Goal: Task Accomplishment & Management: Manage account settings

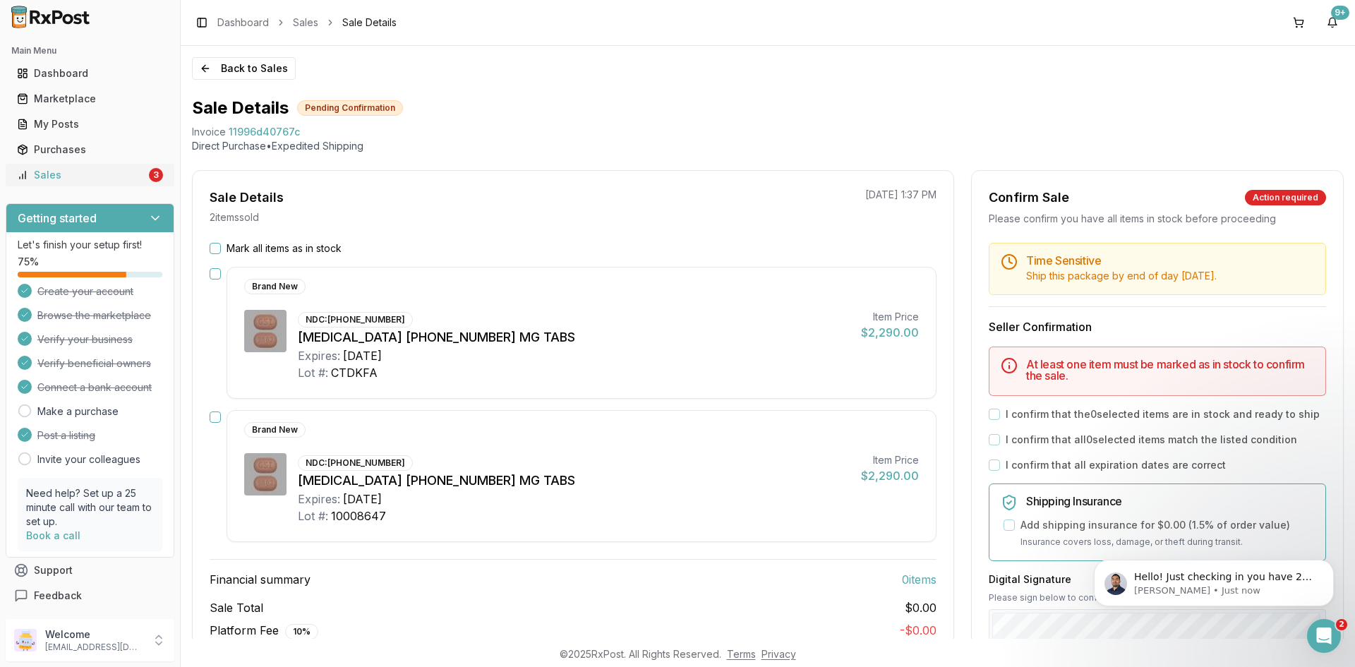
click at [110, 174] on div "Sales" at bounding box center [81, 175] width 129 height 14
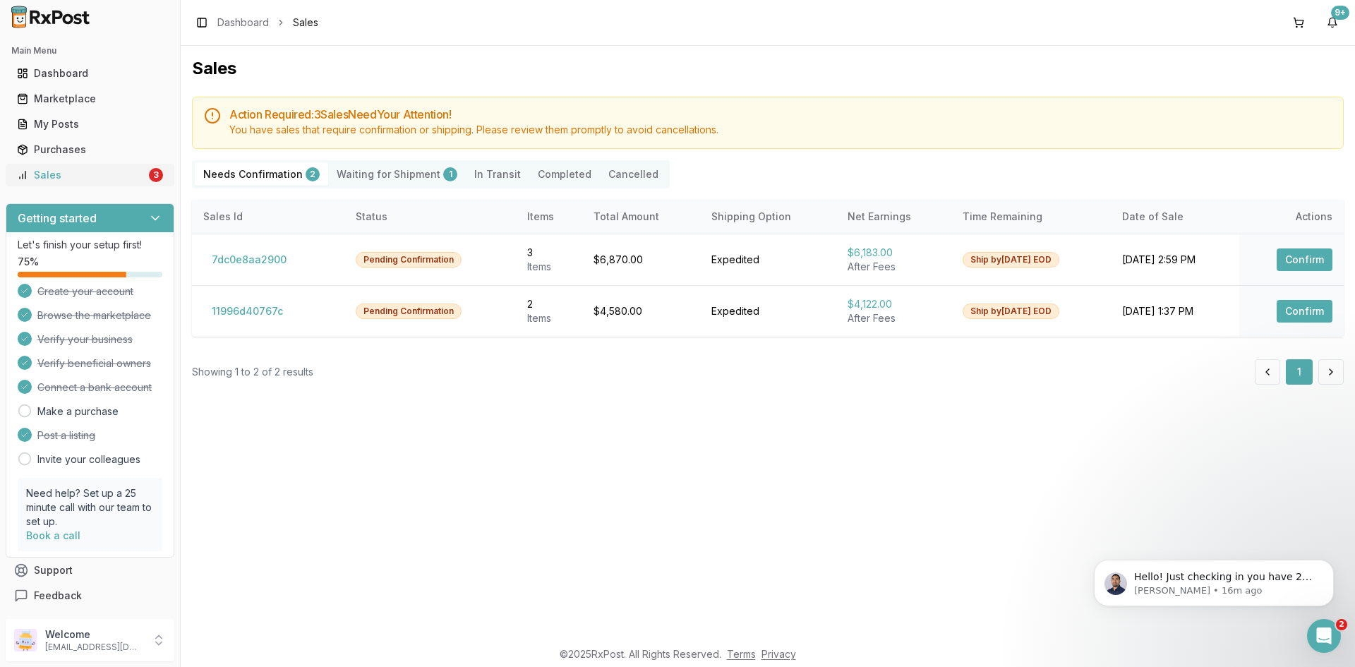
click at [132, 178] on div "Sales" at bounding box center [81, 175] width 129 height 14
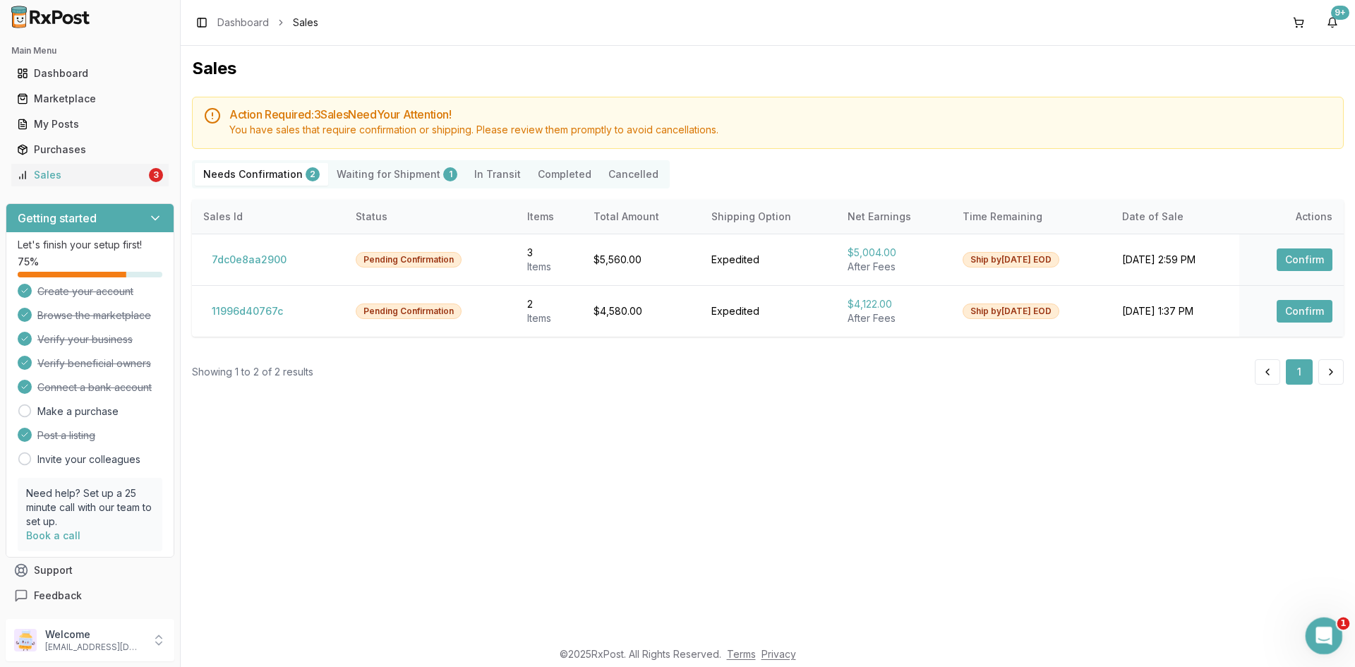
click at [1327, 627] on icon "Open Intercom Messenger" at bounding box center [1321, 633] width 23 height 23
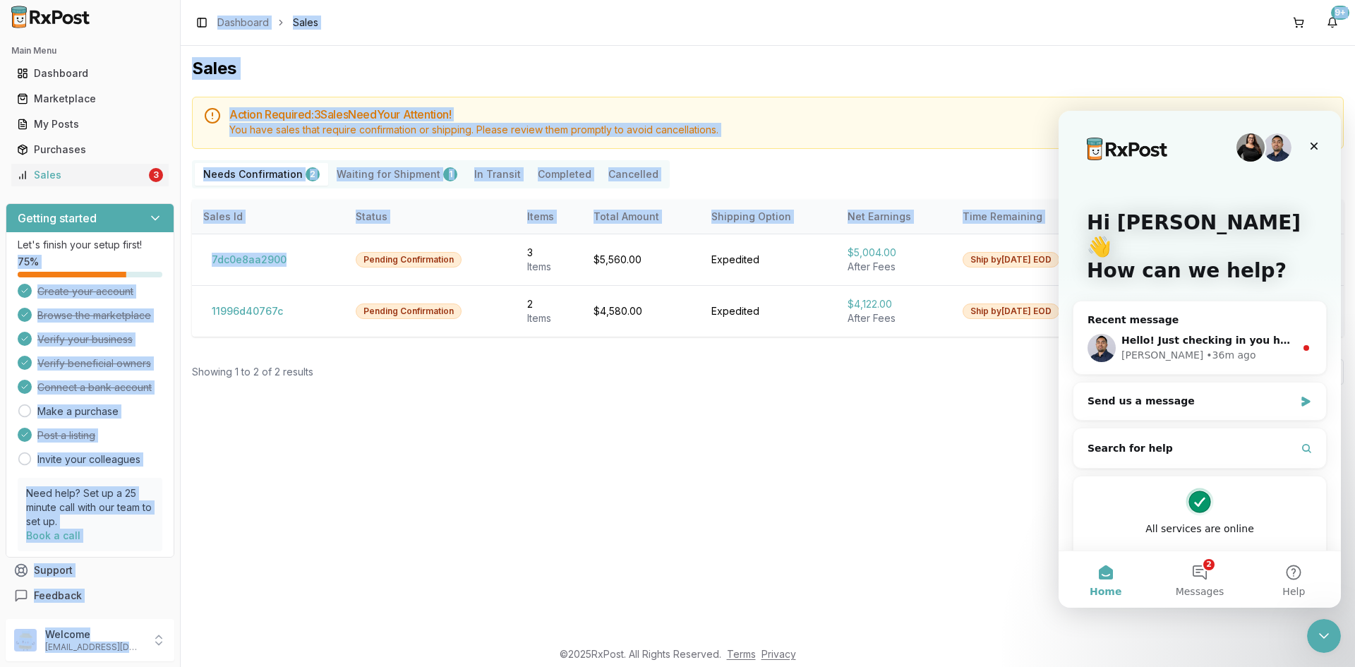
drag, startPoint x: 307, startPoint y: 257, endPoint x: 169, endPoint y: 246, distance: 138.1
click at [169, 246] on div "Main Menu Dashboard Marketplace My Posts Purchases Sales 3 Getting started Let'…" at bounding box center [677, 333] width 1355 height 667
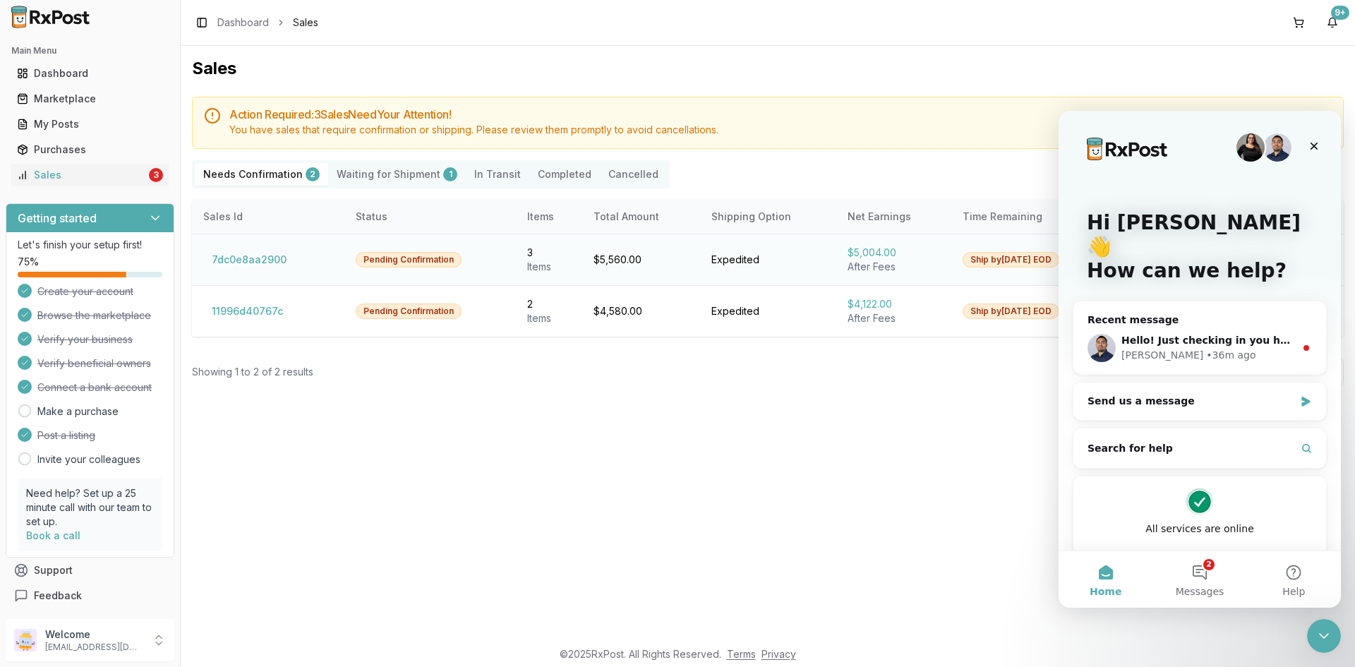
click at [318, 255] on td "7dc0e8aa2900" at bounding box center [268, 260] width 152 height 52
drag, startPoint x: 297, startPoint y: 262, endPoint x: 212, endPoint y: 264, distance: 84.7
click at [212, 264] on td "7dc0e8aa2900" at bounding box center [268, 260] width 152 height 52
copy button "7dc0e8aa2900"
click at [1320, 626] on icon "Close Intercom Messenger" at bounding box center [1321, 633] width 17 height 17
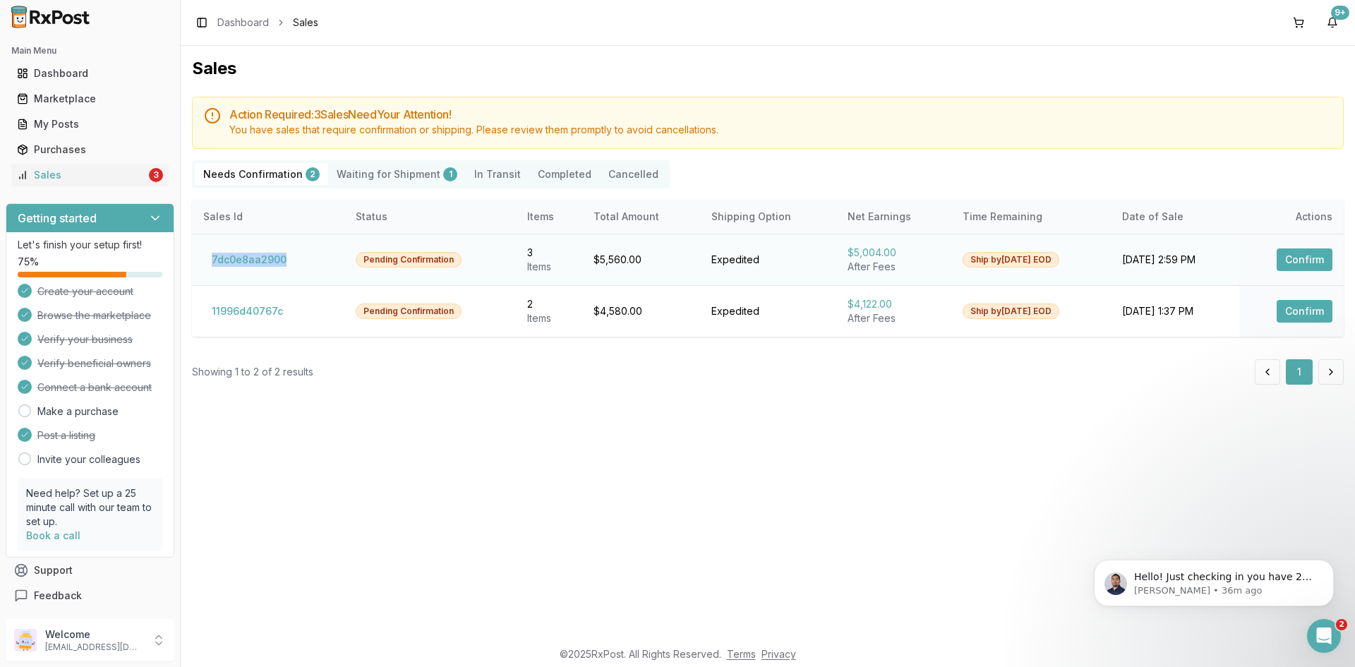
click at [1312, 256] on button "Confirm" at bounding box center [1304, 259] width 56 height 23
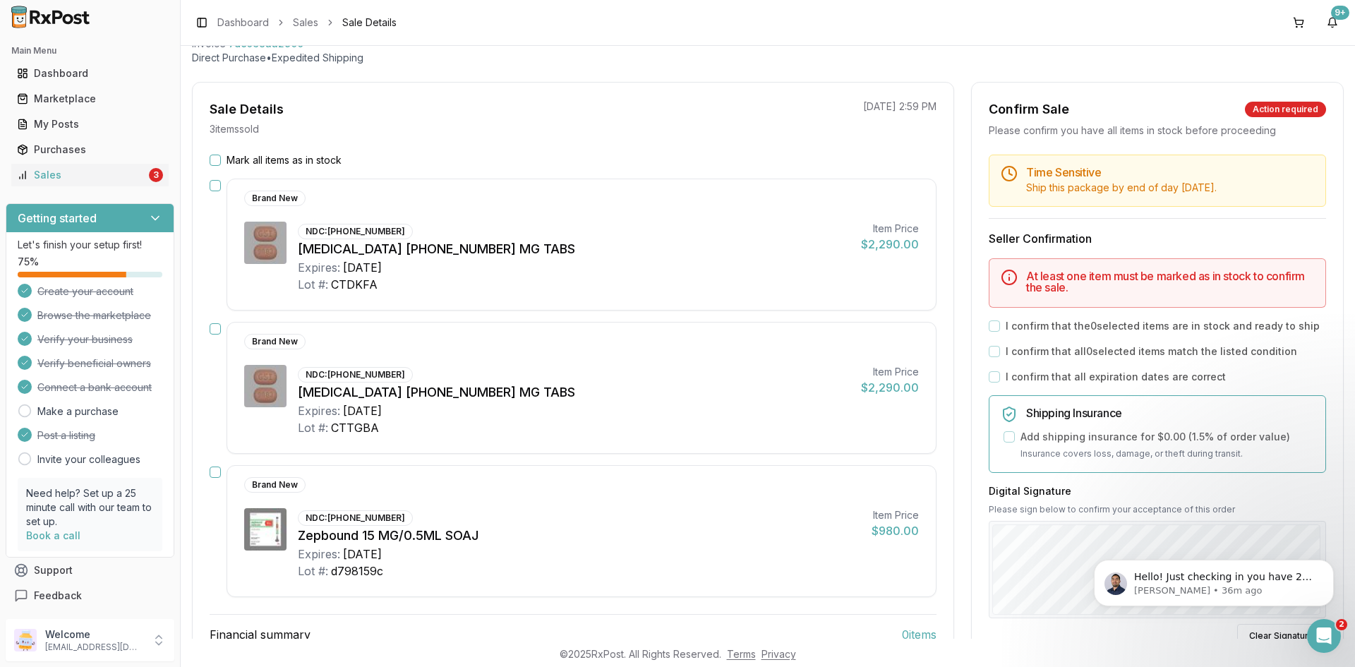
scroll to position [71, 0]
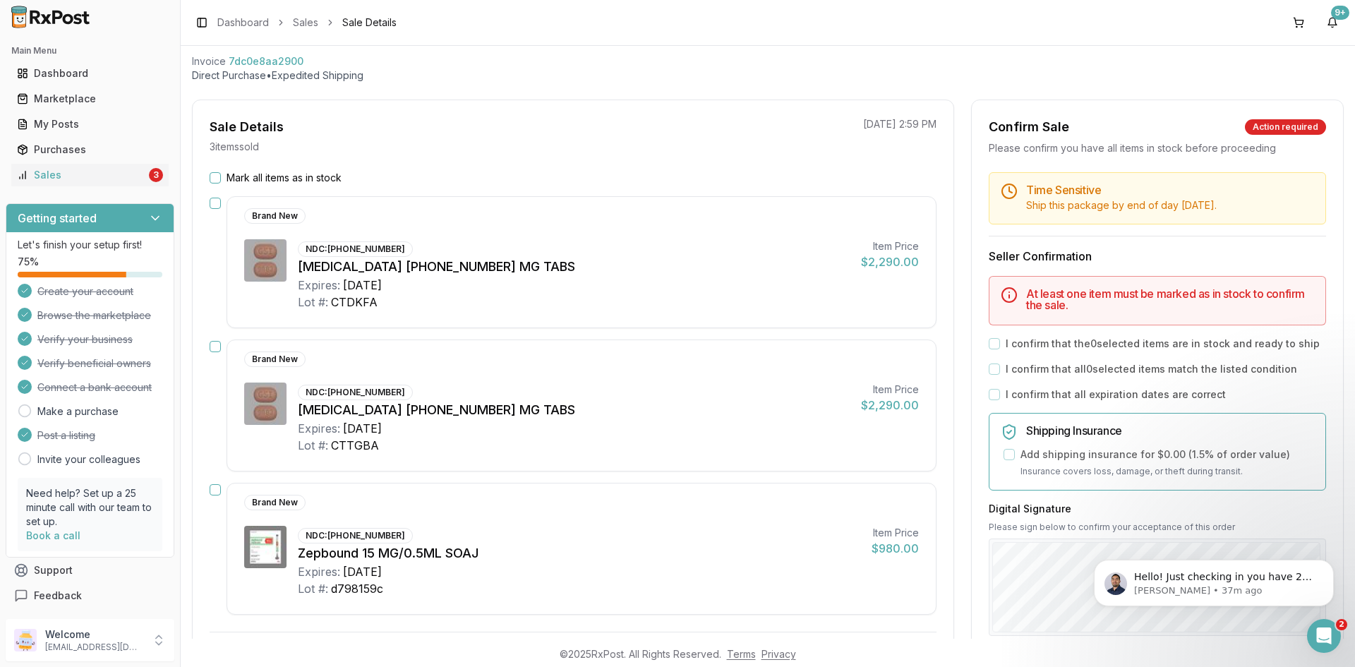
click at [213, 203] on button "button" at bounding box center [215, 203] width 11 height 11
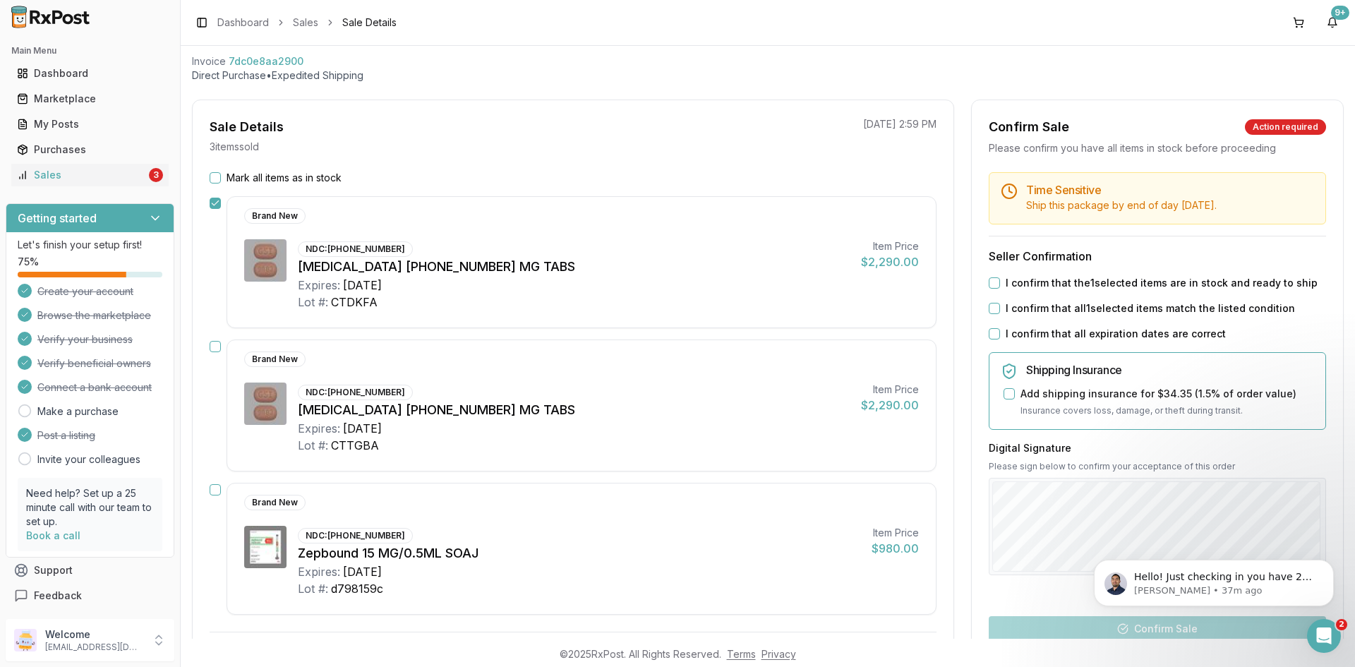
click at [215, 341] on button "button" at bounding box center [215, 346] width 11 height 11
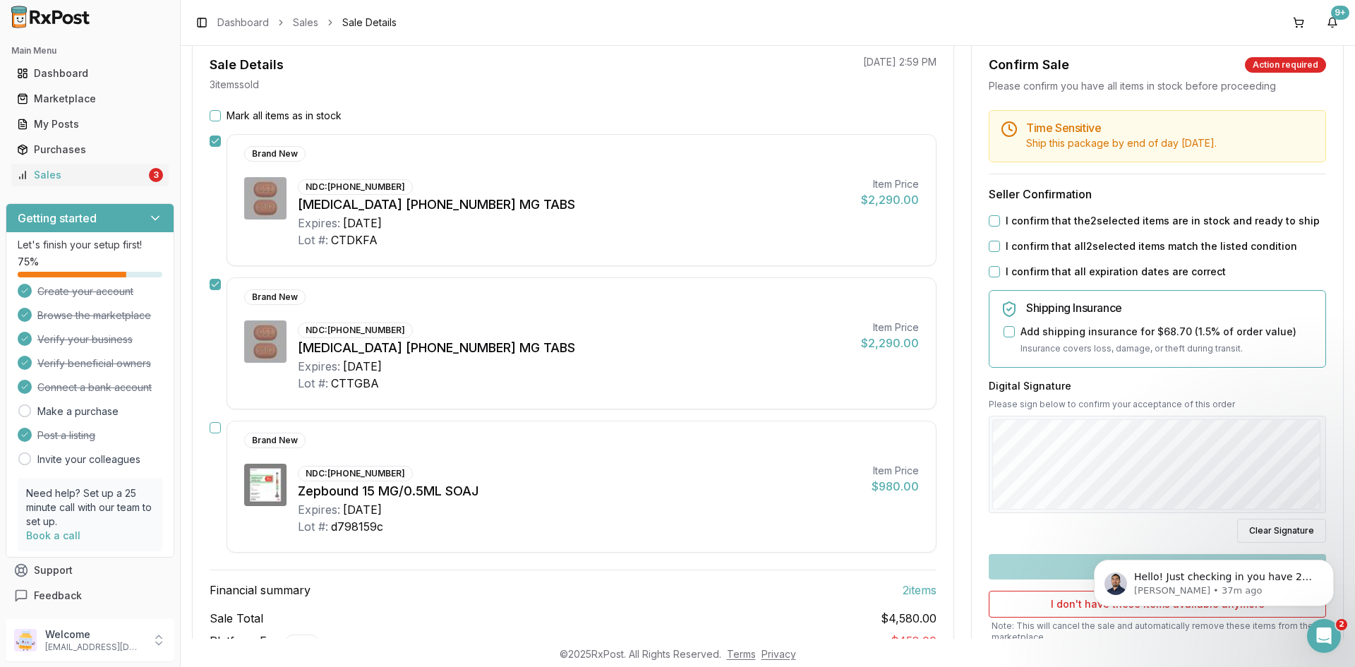
scroll to position [0, 0]
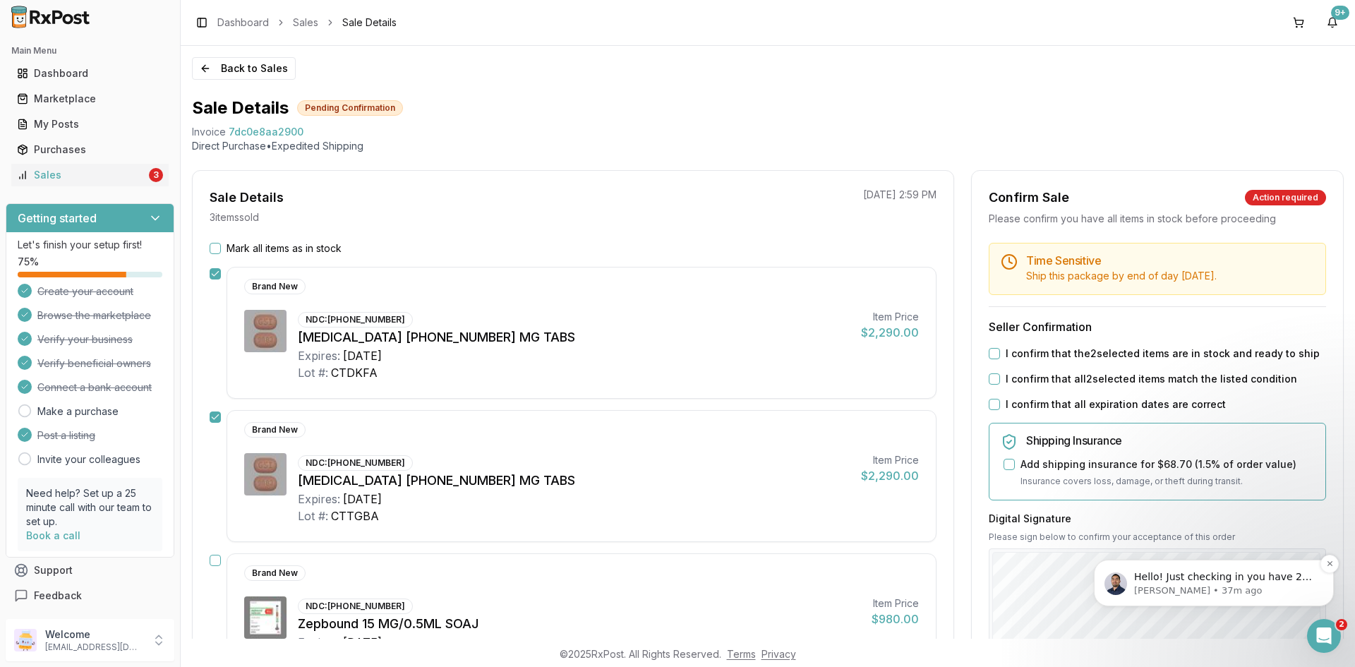
click at [1229, 572] on p "Hello! Just checking in you have 2 pending orders I wanted to check in to see i…" at bounding box center [1225, 577] width 182 height 14
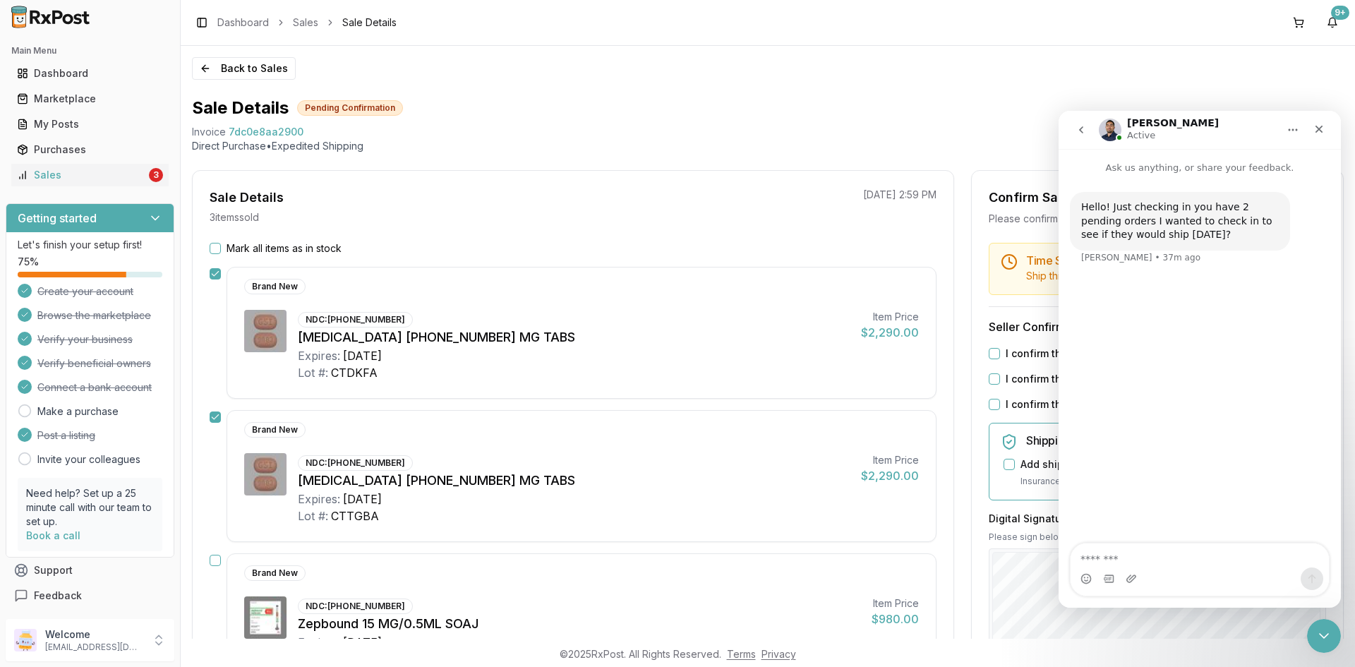
click at [1162, 560] on textarea "Message…" at bounding box center [1199, 555] width 258 height 24
click at [1083, 558] on textarea "**********" at bounding box center [1199, 555] width 258 height 24
click at [1212, 566] on textarea "**********" at bounding box center [1199, 555] width 258 height 24
type textarea "**********"
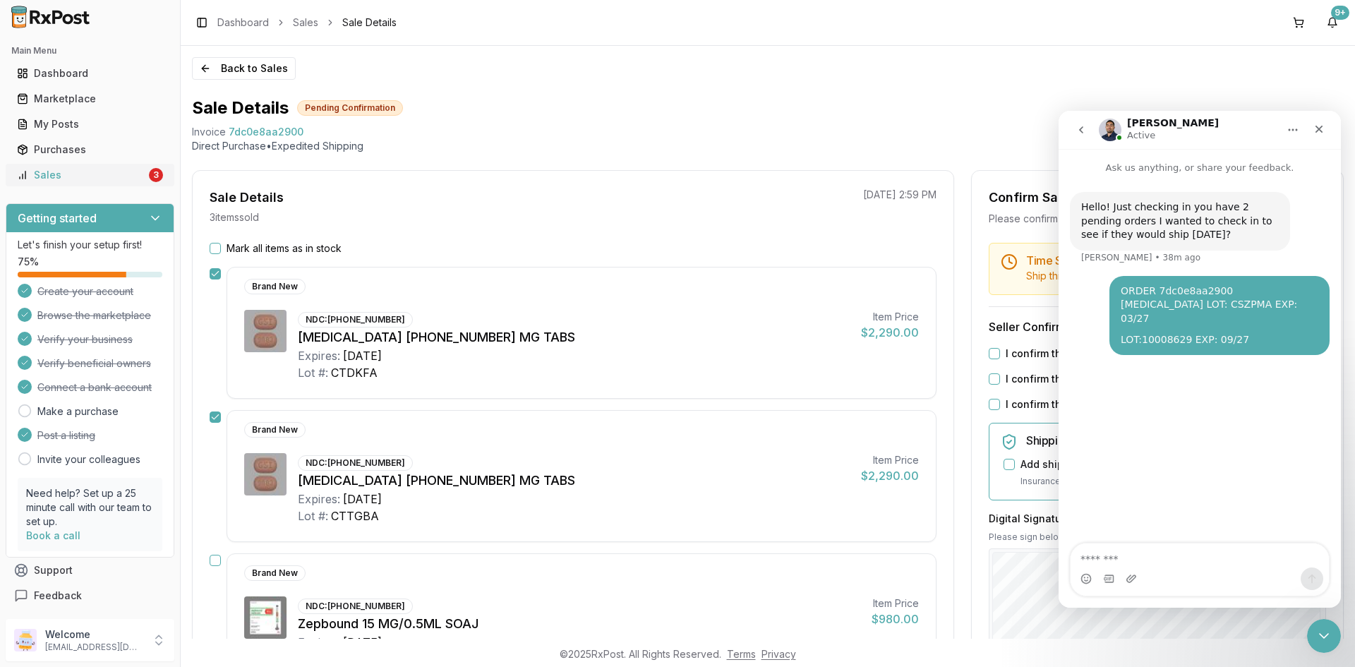
click at [115, 166] on link "Sales 3" at bounding box center [89, 174] width 157 height 25
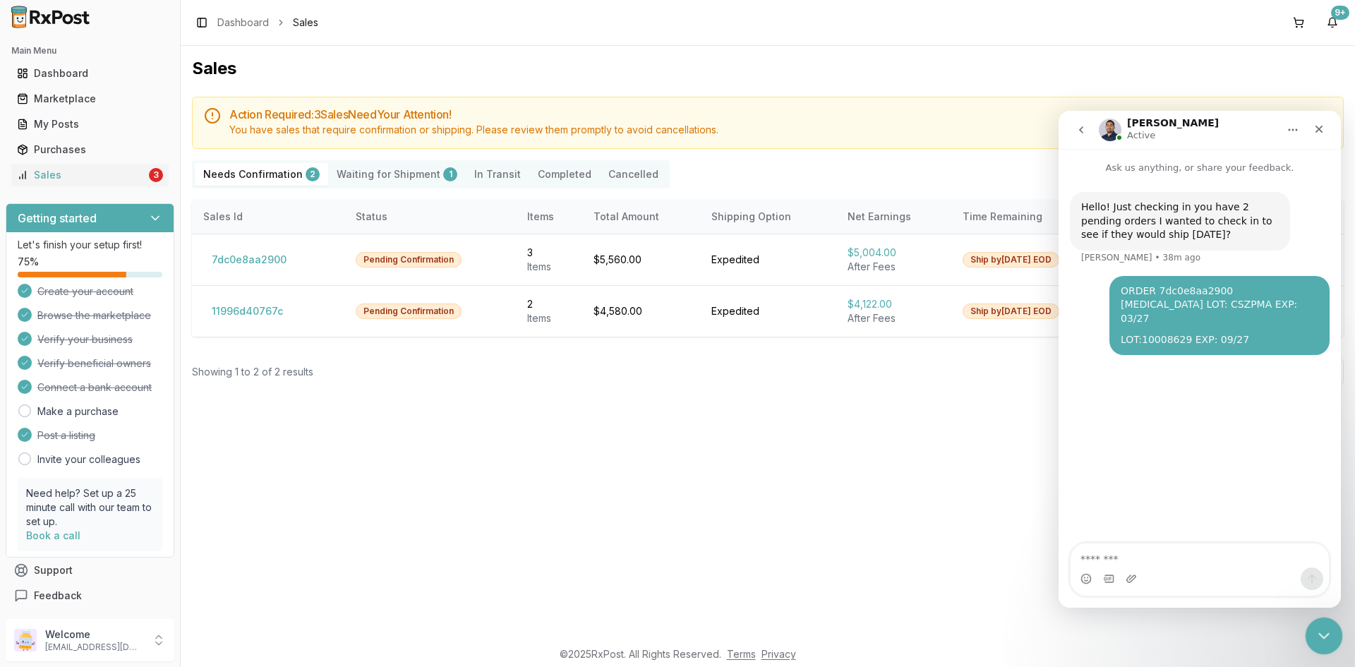
click at [1328, 631] on icon "Close Intercom Messenger" at bounding box center [1321, 633] width 17 height 17
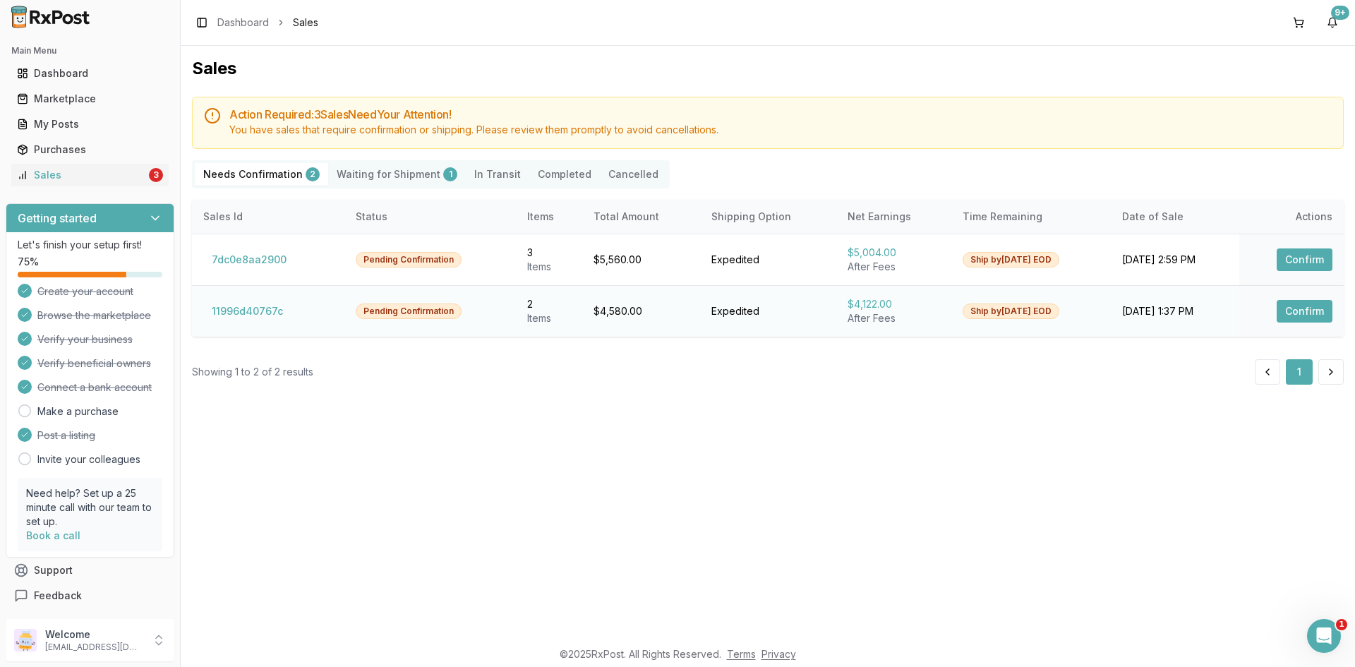
click at [1298, 313] on button "Confirm" at bounding box center [1304, 311] width 56 height 23
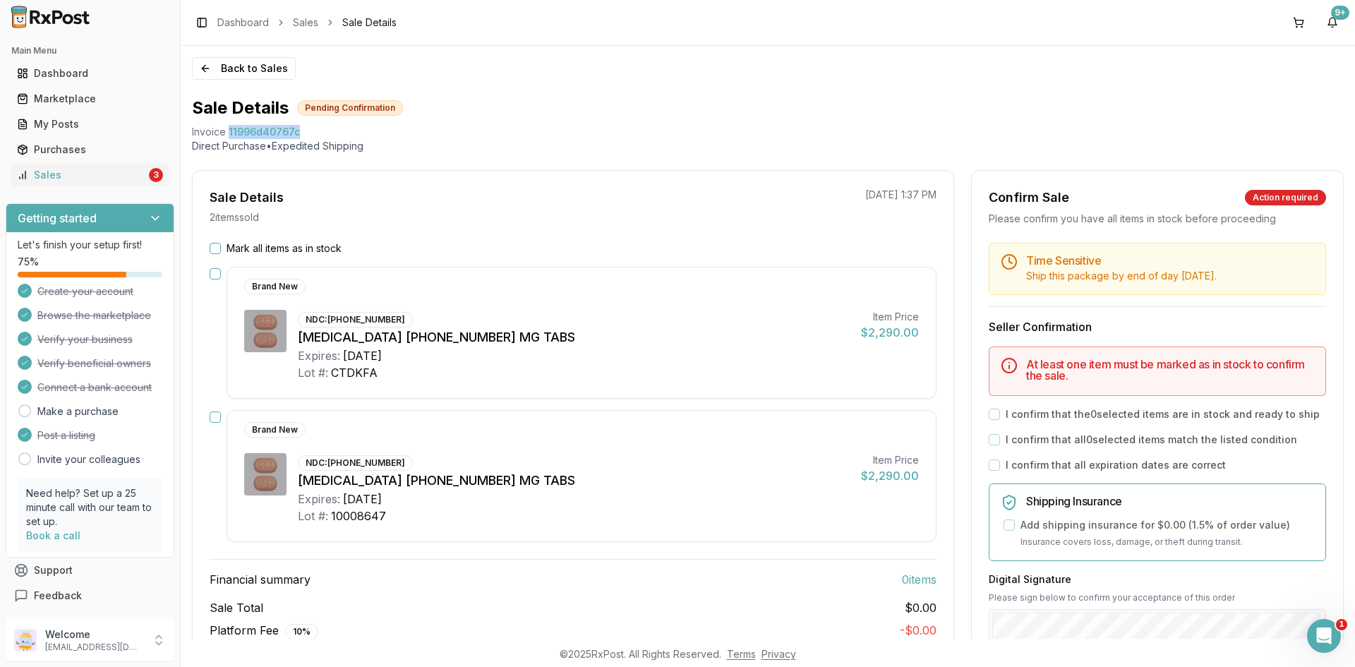
drag, startPoint x: 366, startPoint y: 128, endPoint x: 229, endPoint y: 133, distance: 136.3
click at [229, 133] on div "Invoice 11996d40767c" at bounding box center [768, 132] width 1152 height 14
copy span "11996d40767c"
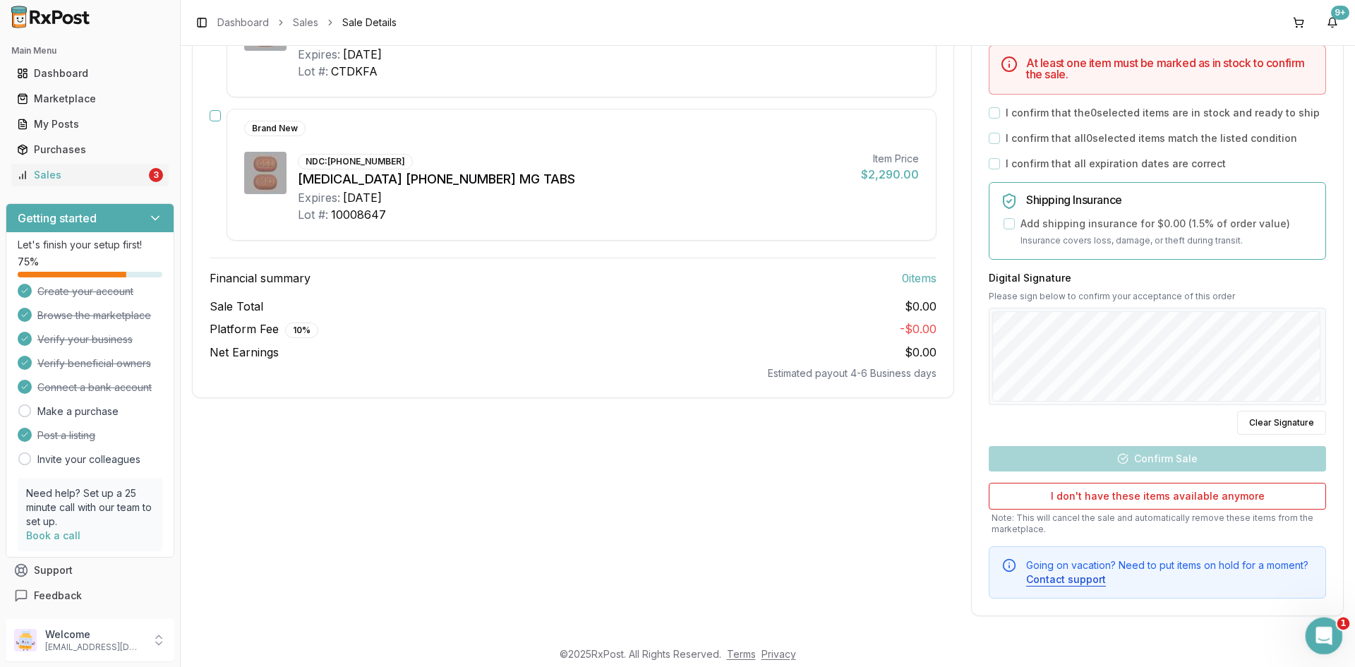
click at [1314, 623] on div "Open Intercom Messenger" at bounding box center [1321, 633] width 47 height 47
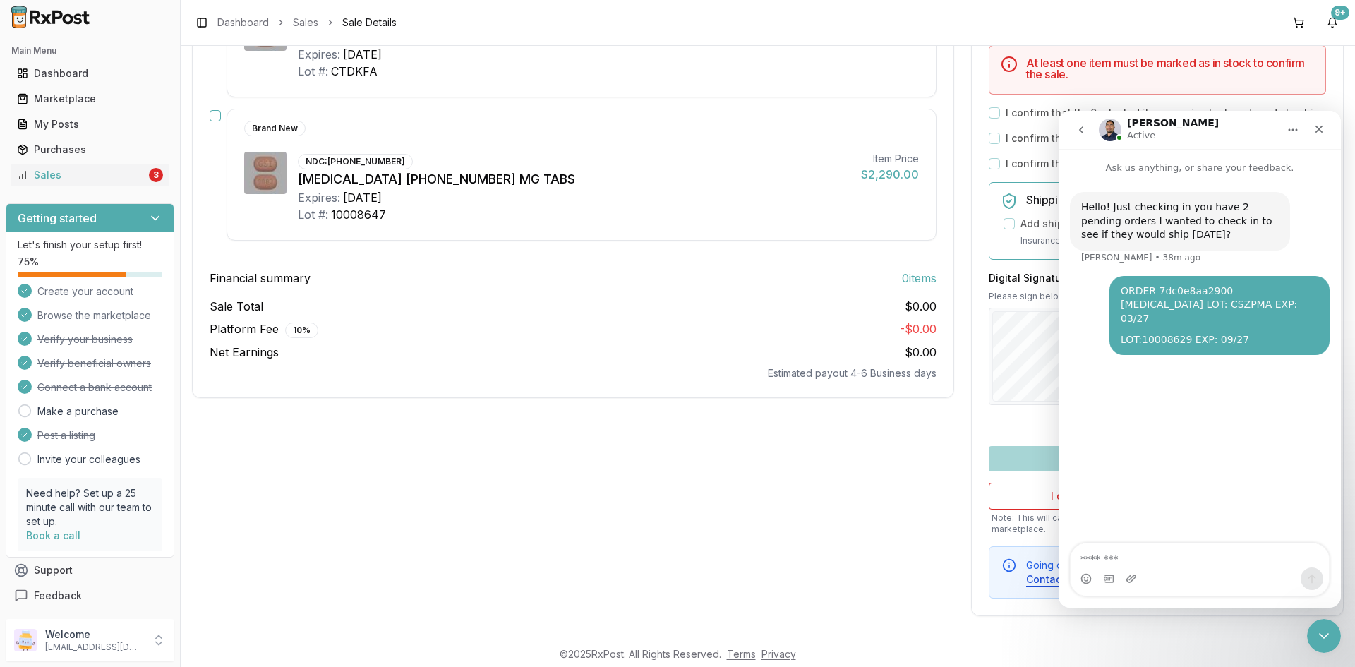
click at [1168, 557] on textarea "Message…" at bounding box center [1199, 555] width 258 height 24
type textarea "**********"
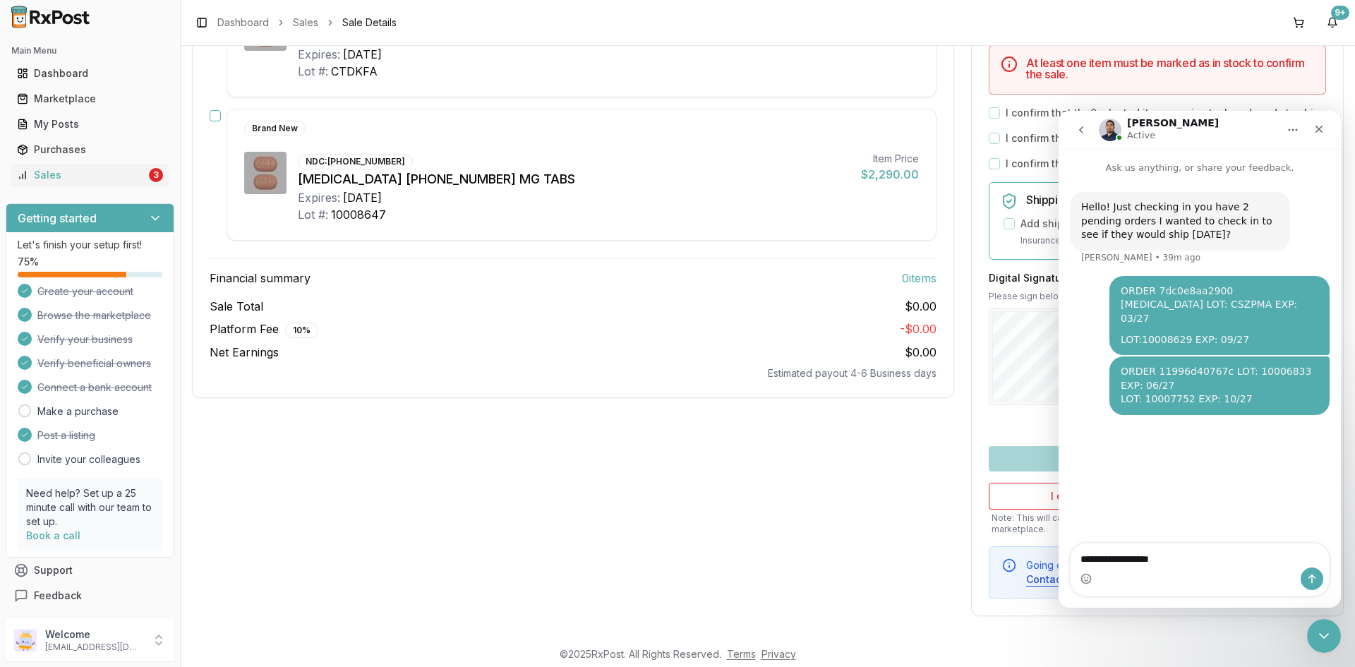
type textarea "**********"
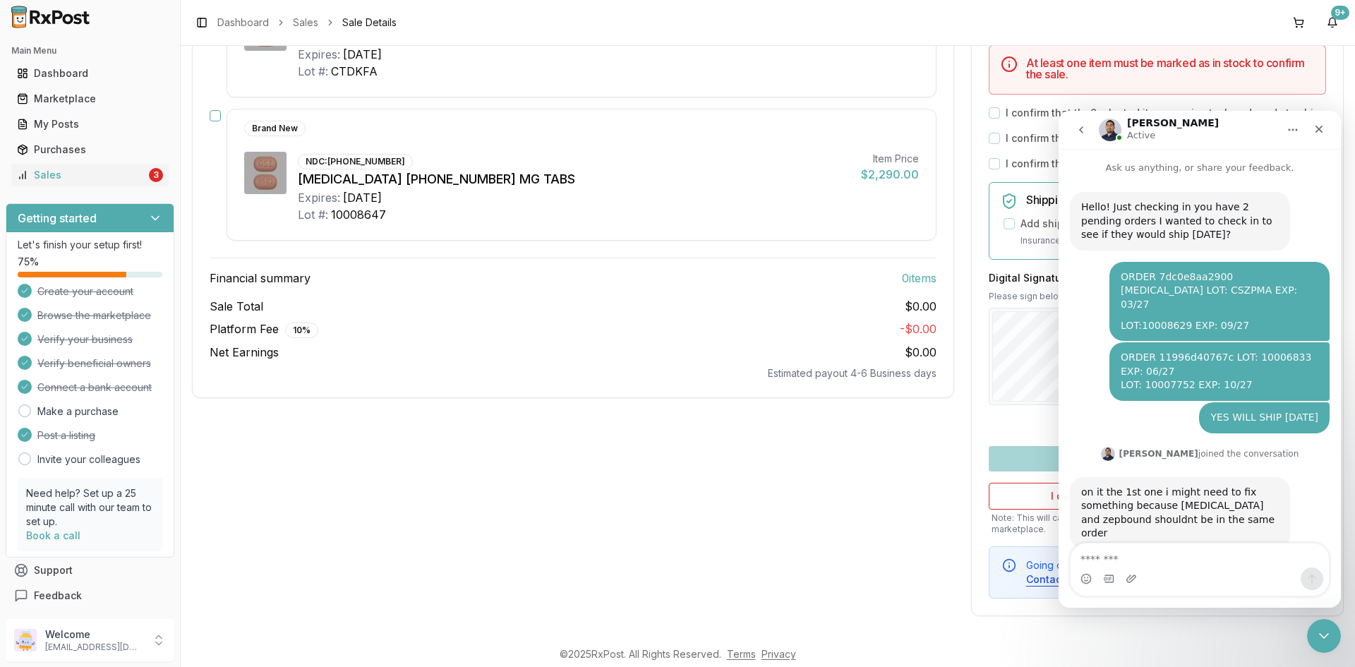
scroll to position [8, 0]
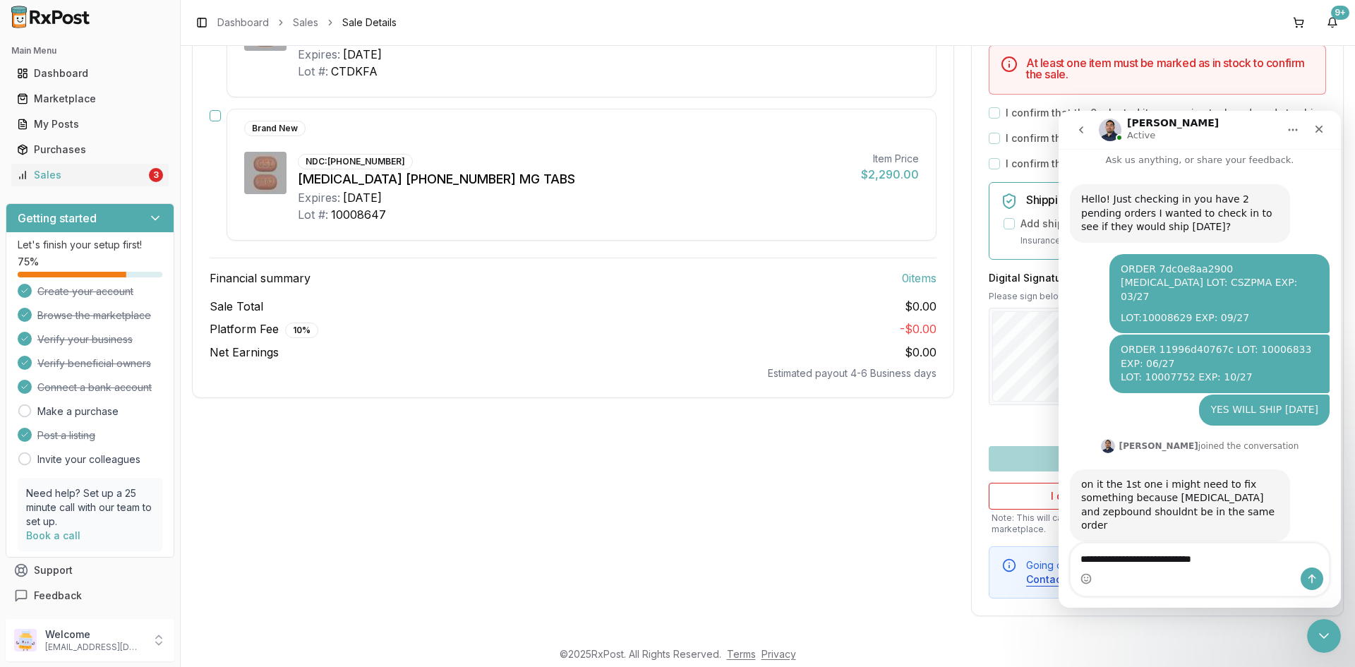
type textarea "**********"
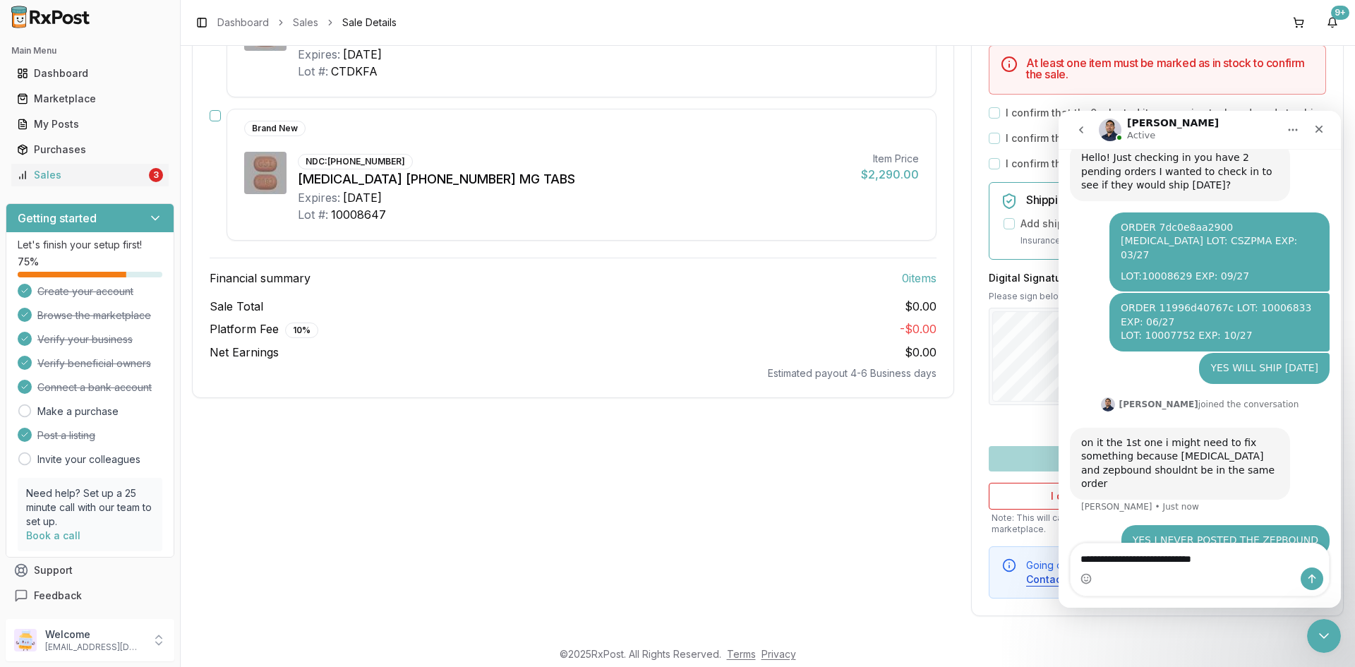
type textarea "**********"
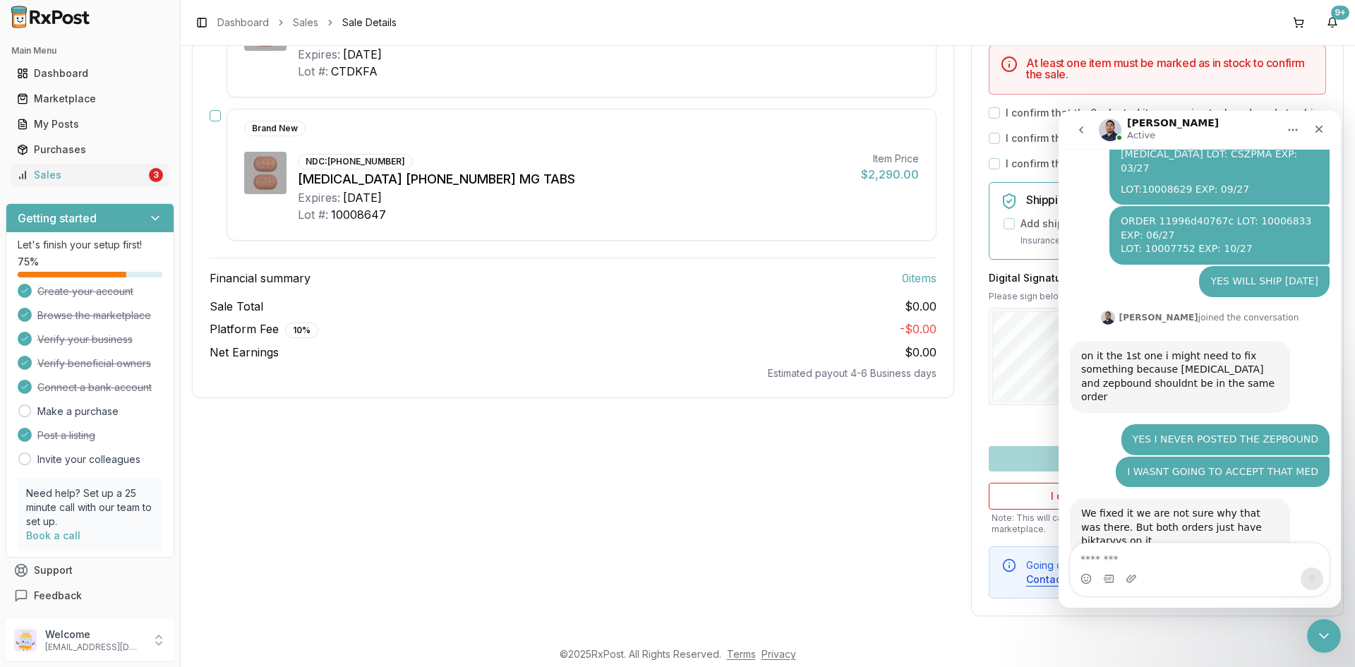
scroll to position [152, 0]
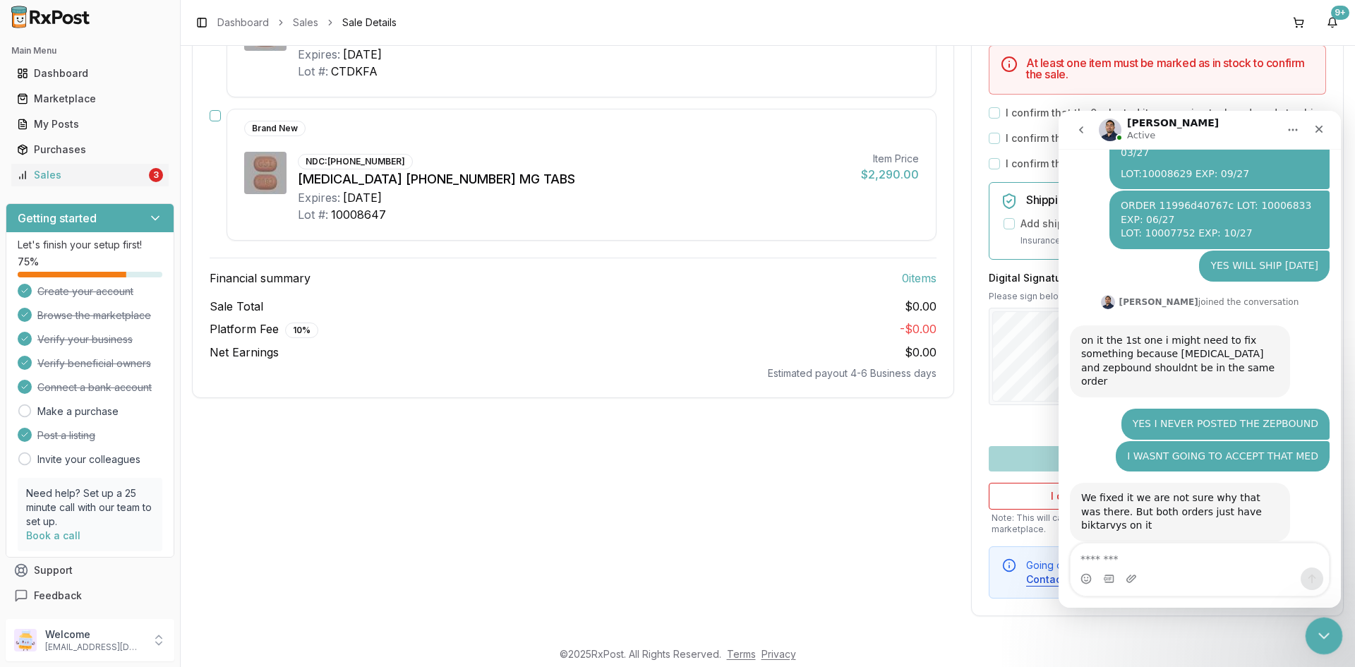
click at [1322, 627] on icon "Close Intercom Messenger" at bounding box center [1321, 633] width 17 height 17
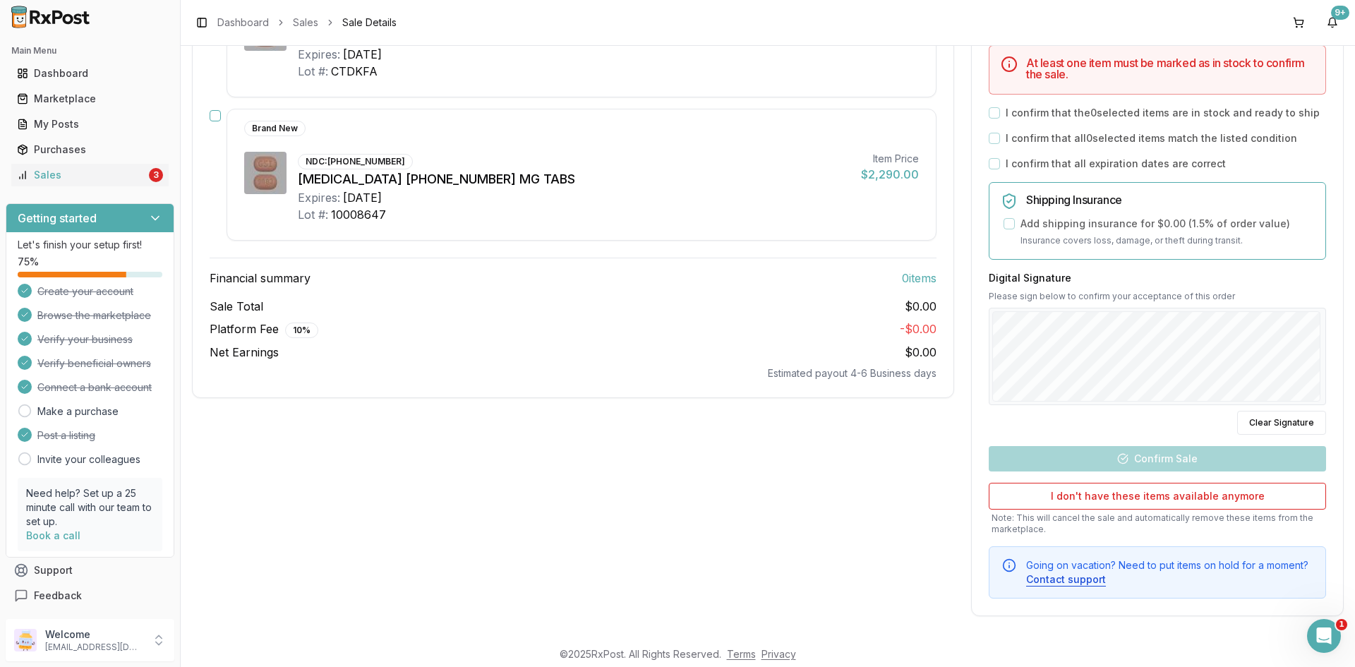
scroll to position [160, 0]
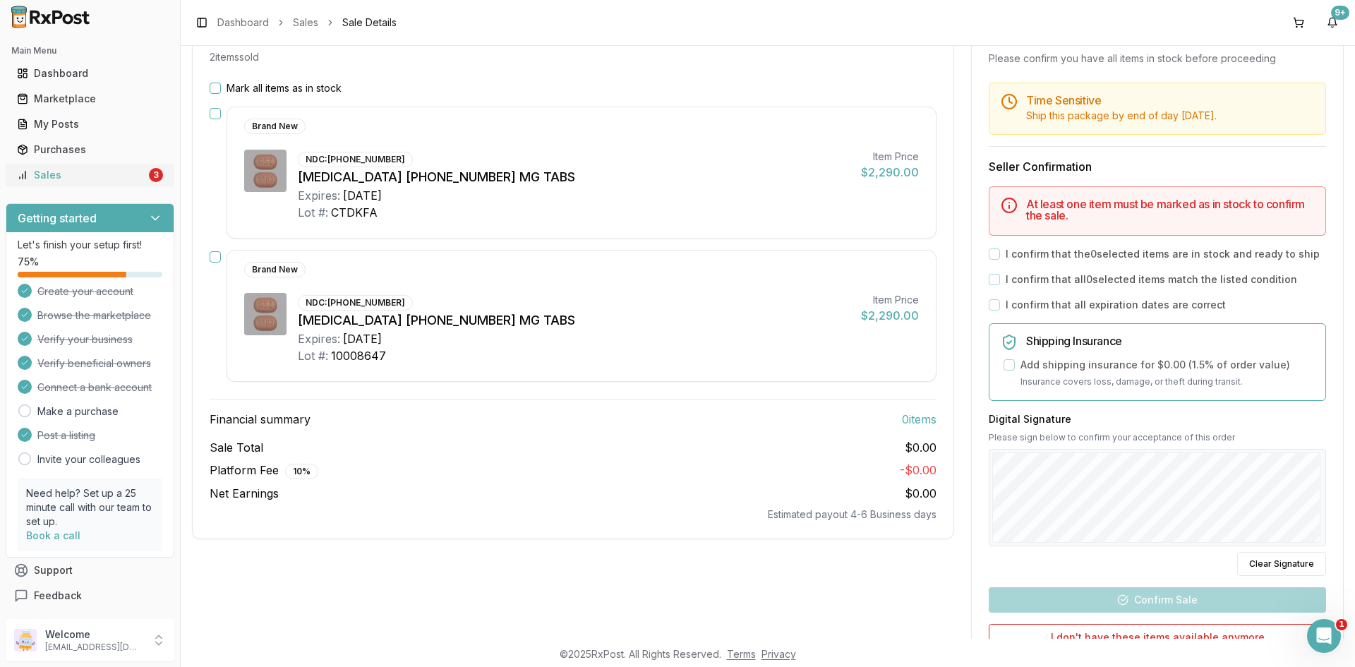
click at [100, 181] on div "Sales" at bounding box center [81, 175] width 129 height 14
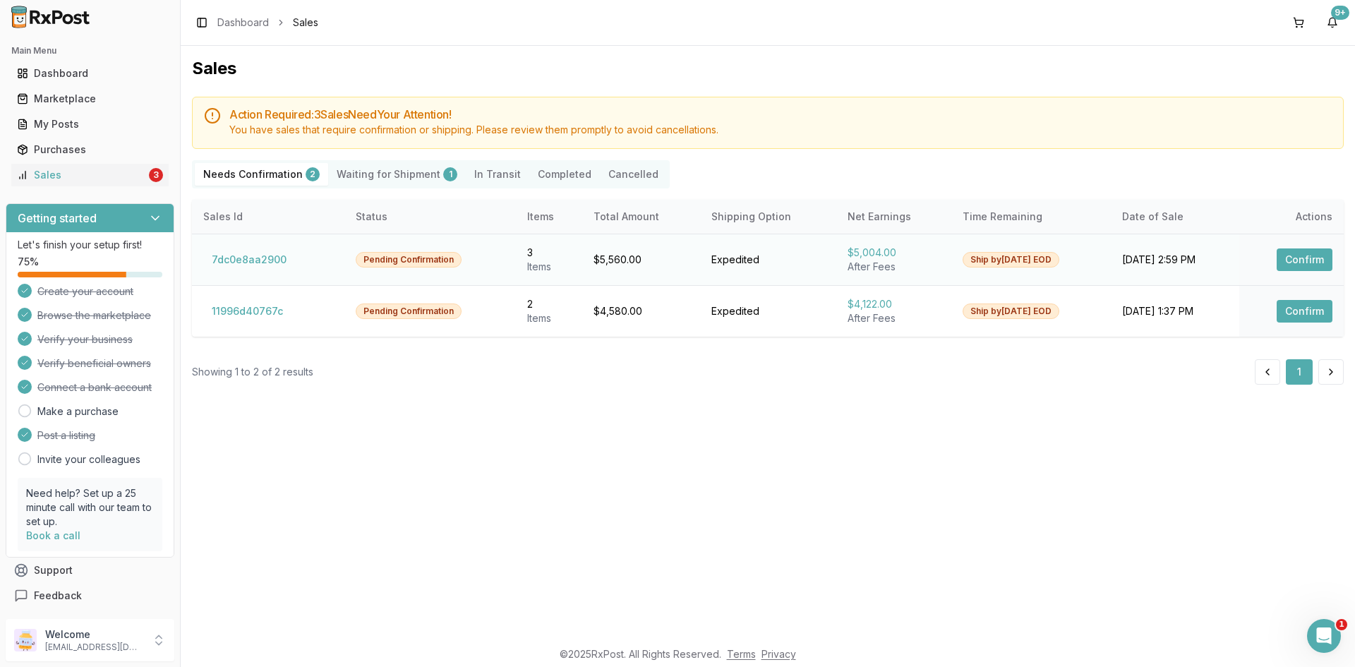
click at [1308, 265] on button "Confirm" at bounding box center [1304, 259] width 56 height 23
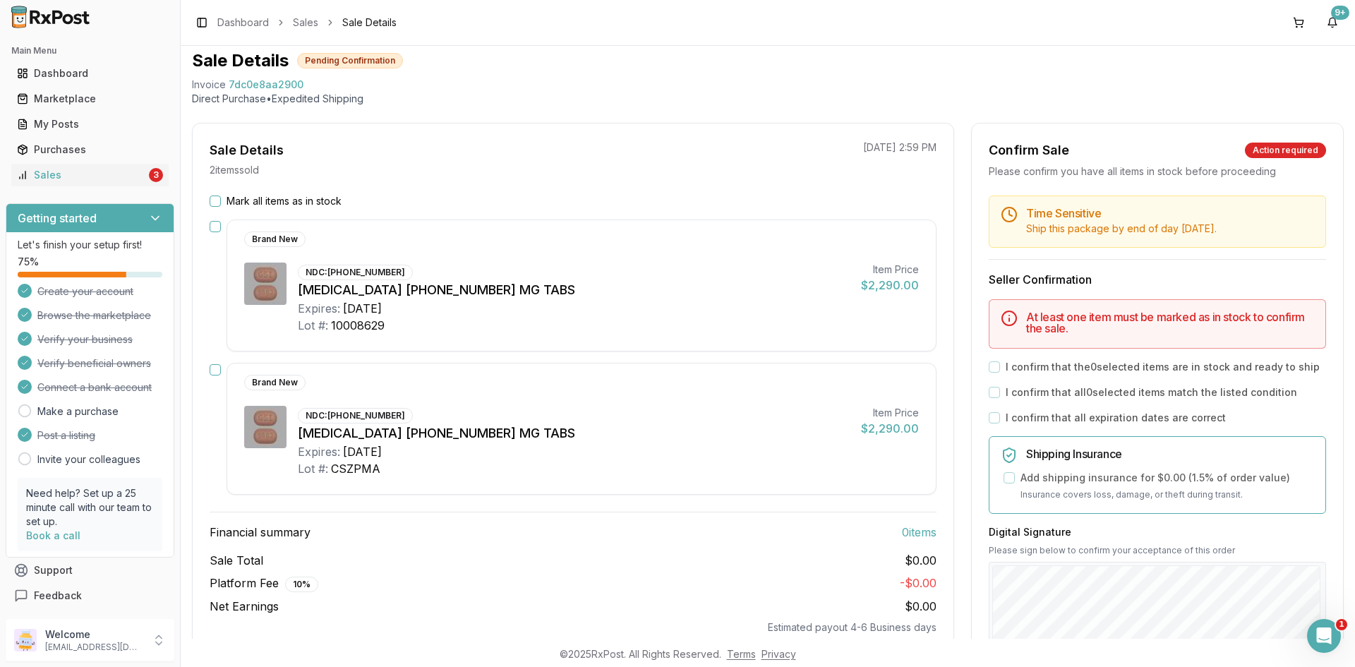
scroll to position [71, 0]
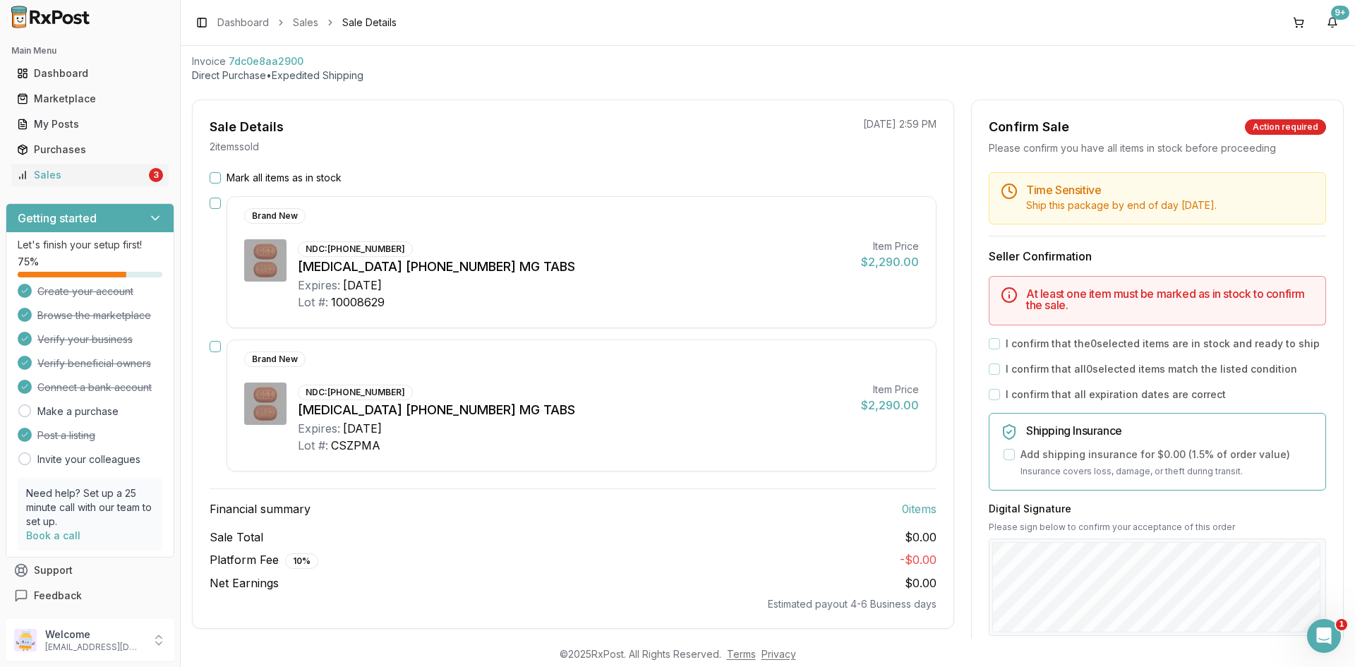
click at [215, 176] on button "Mark all items as in stock" at bounding box center [215, 177] width 11 height 11
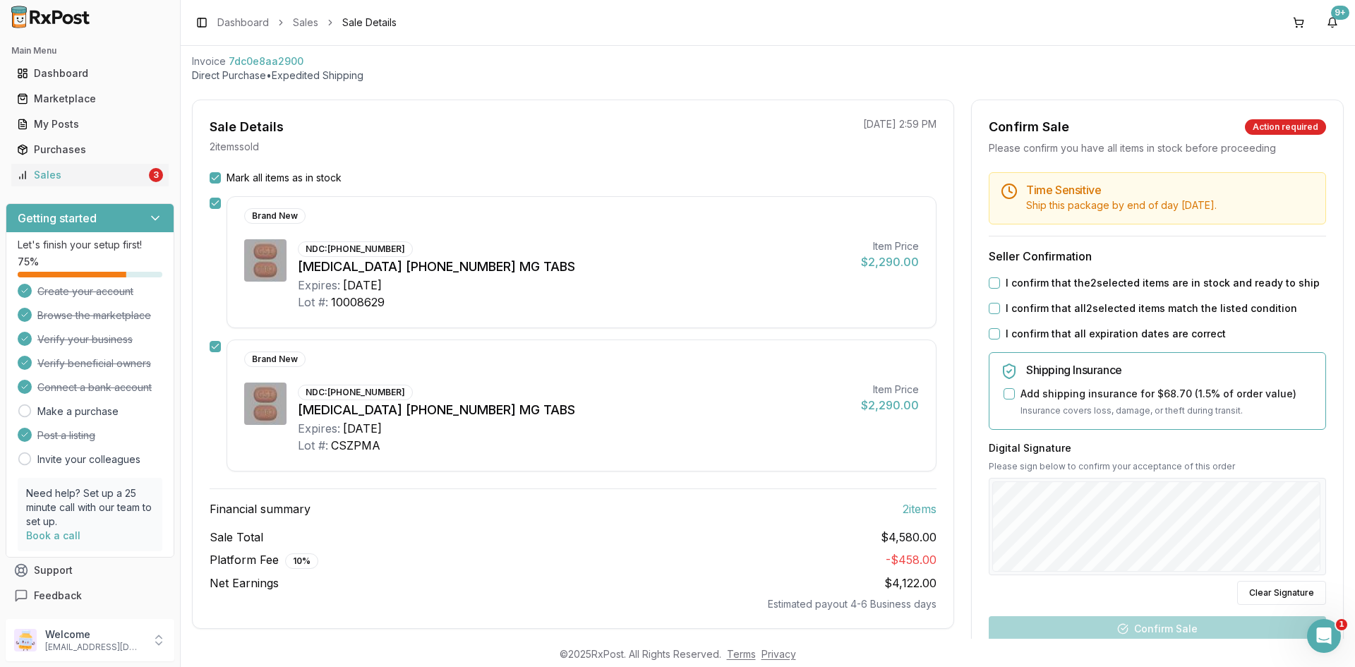
click at [989, 282] on button "I confirm that the 2 selected items are in stock and ready to ship" at bounding box center [994, 282] width 11 height 11
click at [989, 311] on button "I confirm that all 2 selected items match the listed condition" at bounding box center [994, 308] width 11 height 11
click at [991, 330] on button "I confirm that all expiration dates are correct" at bounding box center [994, 333] width 11 height 11
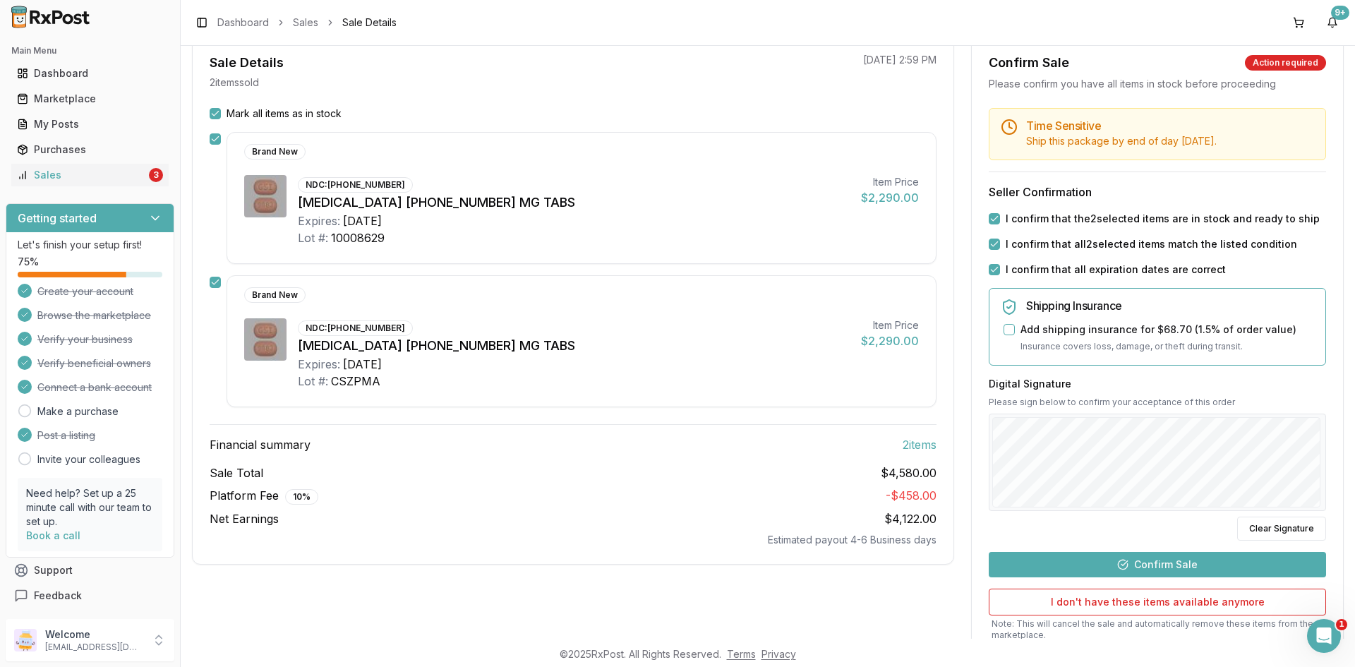
scroll to position [241, 0]
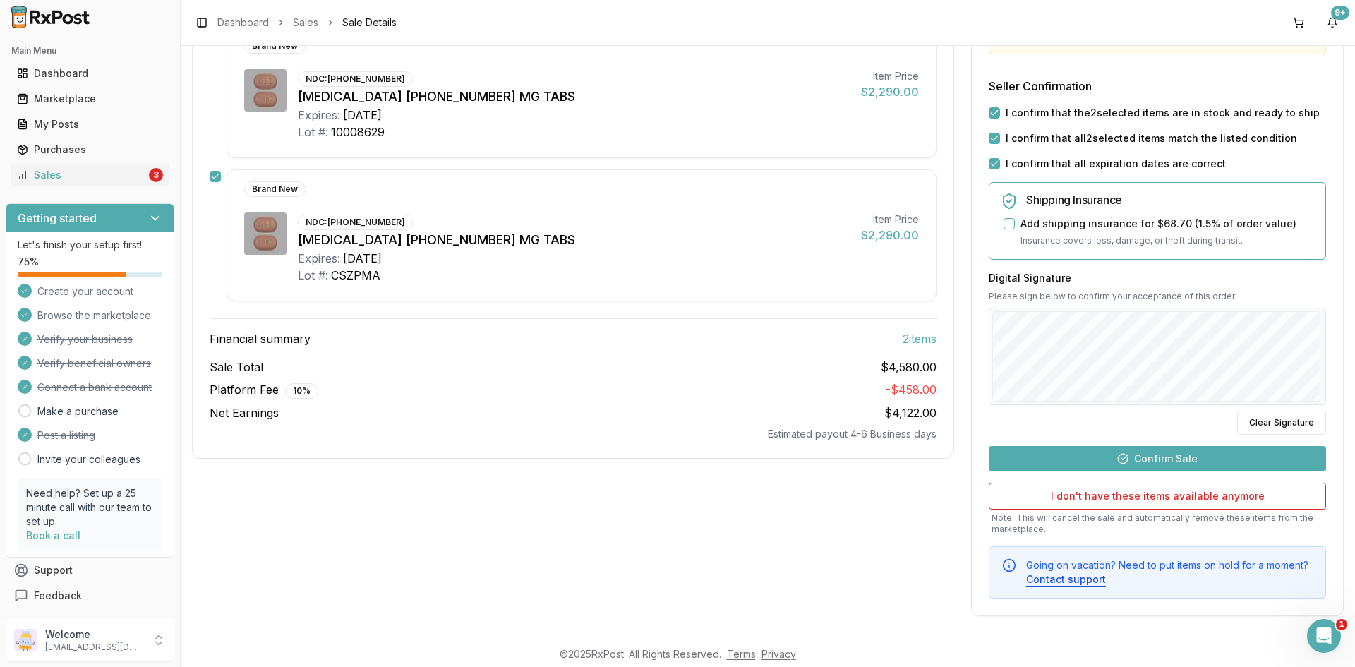
click at [1104, 463] on button "Confirm Sale" at bounding box center [1157, 458] width 337 height 25
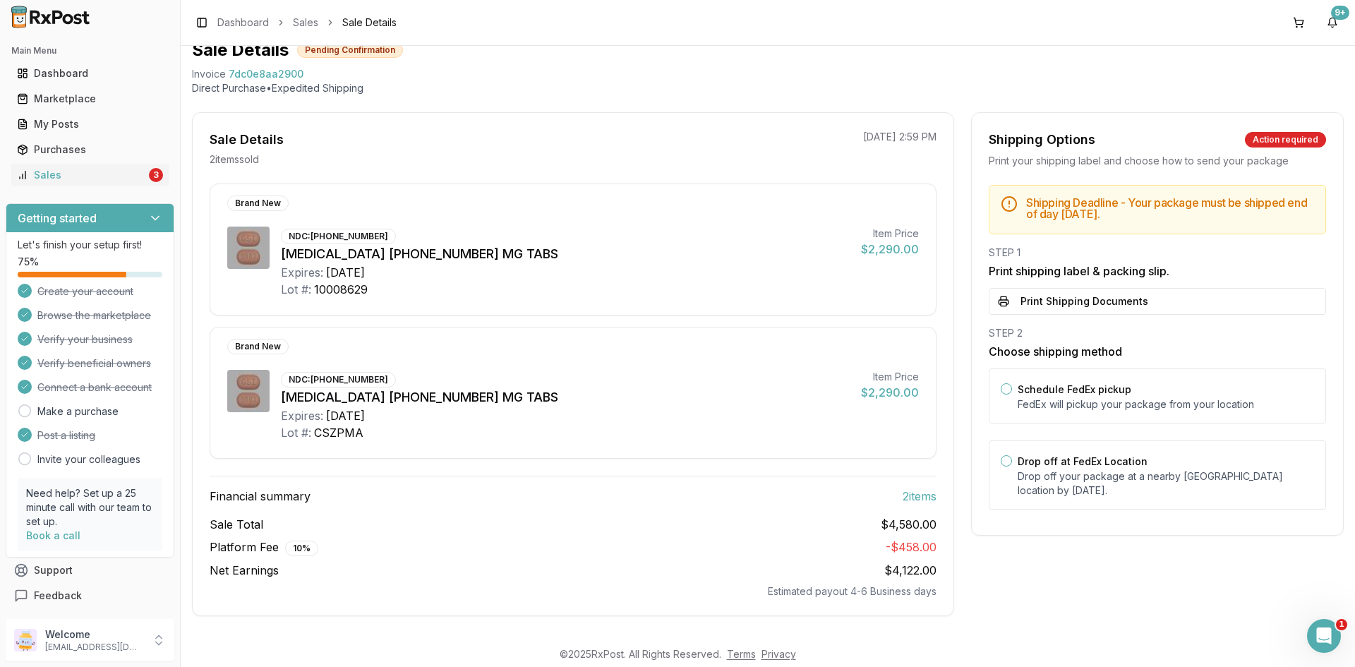
scroll to position [58, 0]
click at [1111, 295] on button "Print Shipping Documents" at bounding box center [1157, 301] width 337 height 27
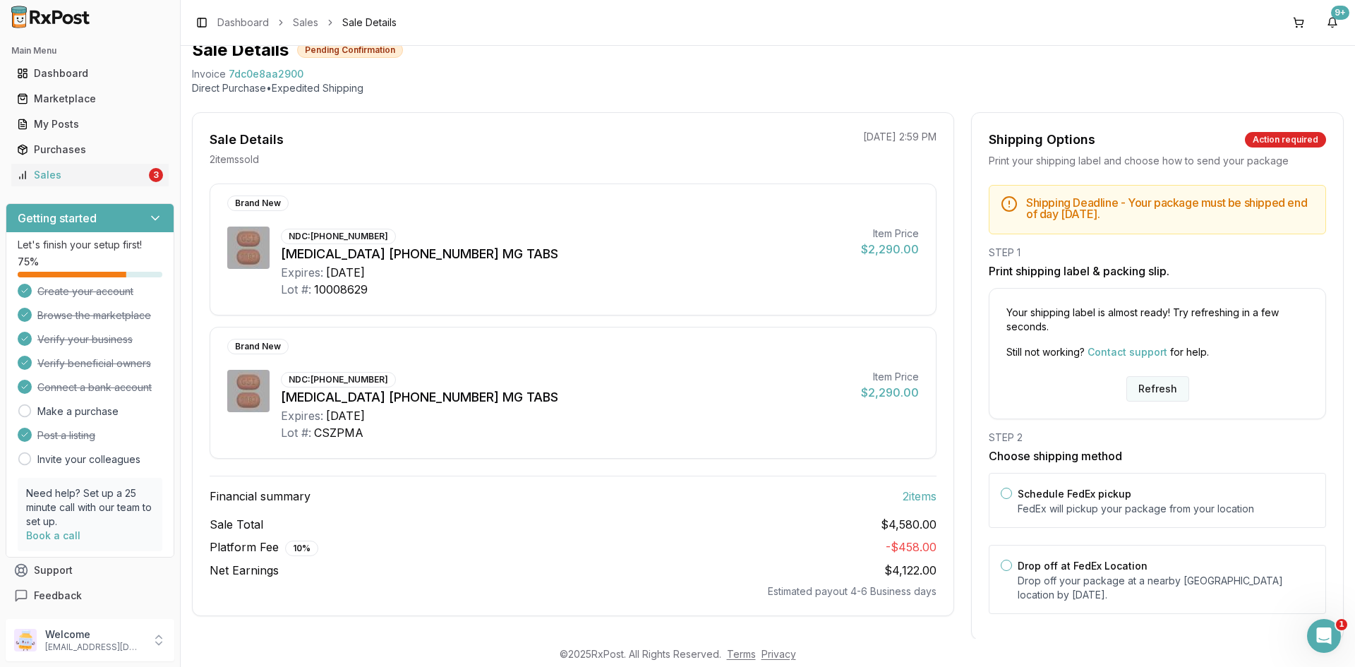
click at [1164, 395] on button "Refresh" at bounding box center [1157, 388] width 63 height 25
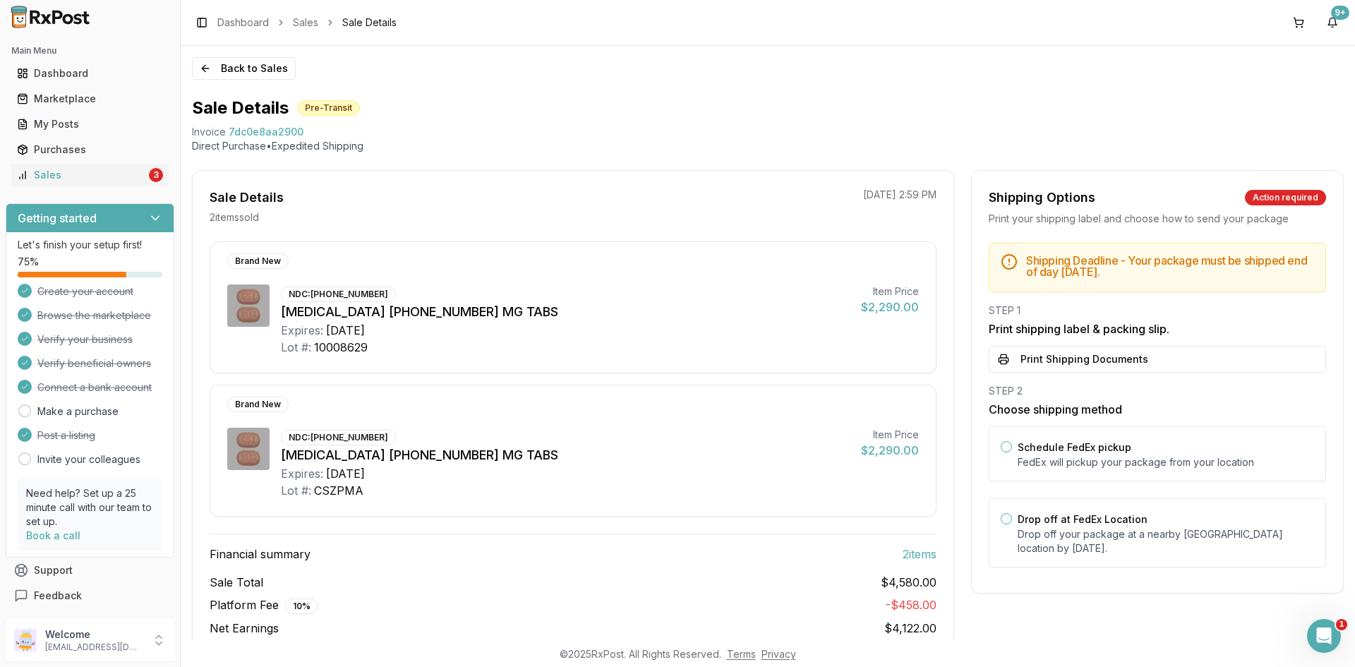
click at [1042, 352] on button "Print Shipping Documents" at bounding box center [1157, 359] width 337 height 27
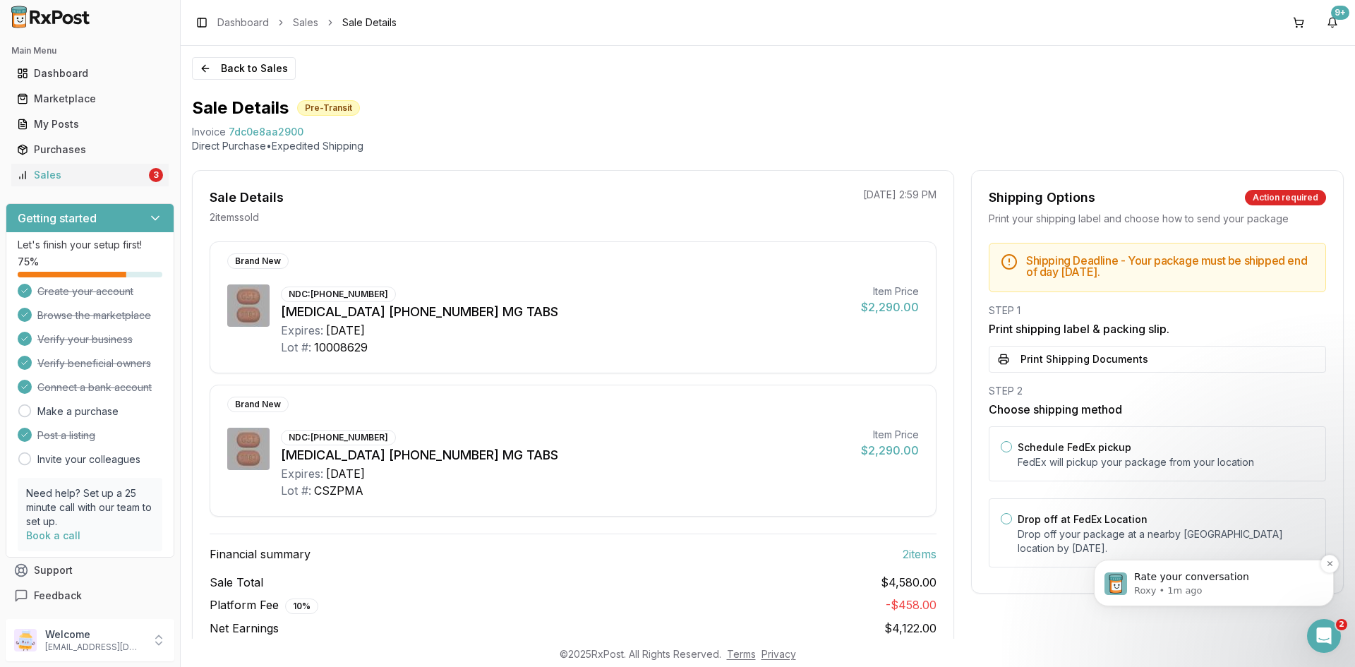
click at [1219, 583] on p "Rate your conversation" at bounding box center [1225, 577] width 182 height 14
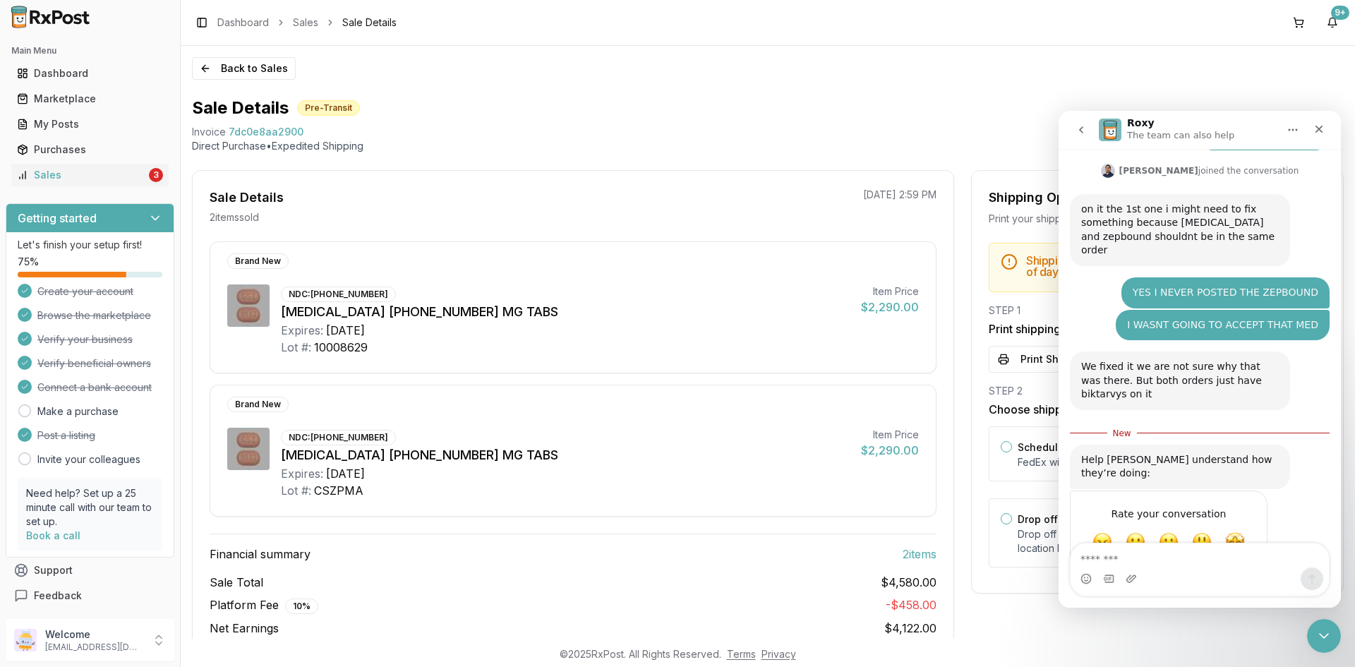
scroll to position [287, 0]
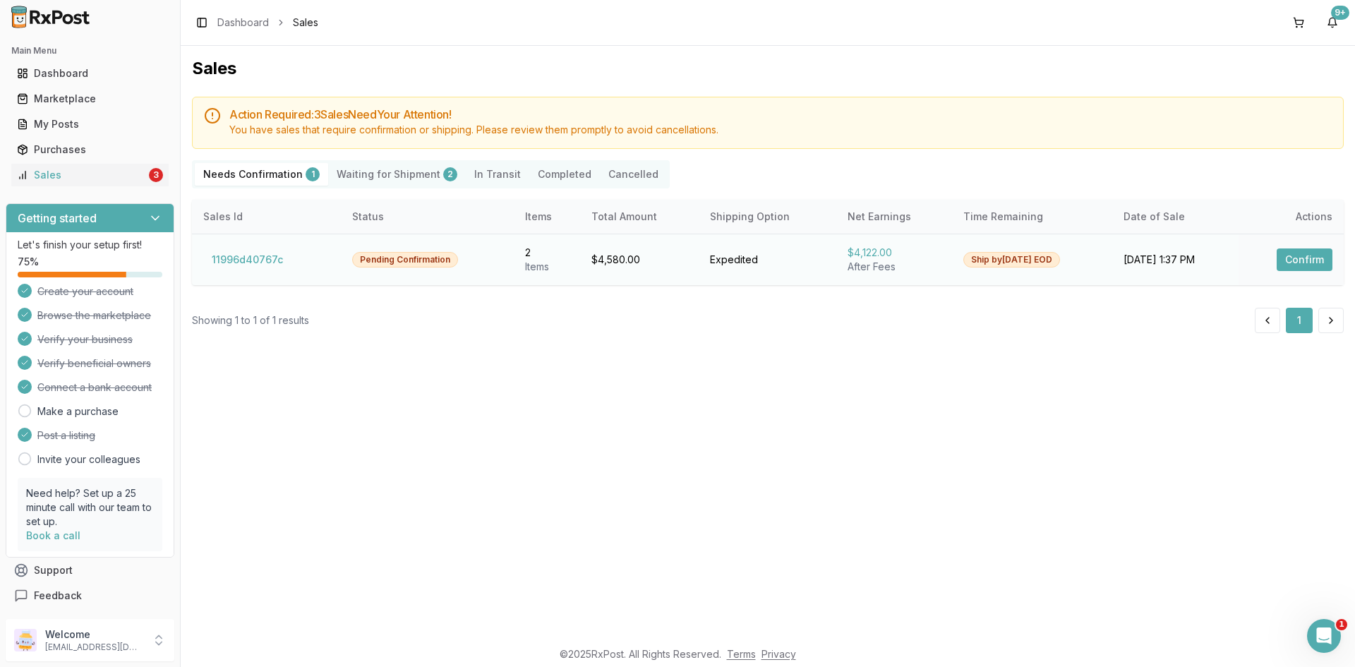
click at [1297, 265] on button "Confirm" at bounding box center [1304, 259] width 56 height 23
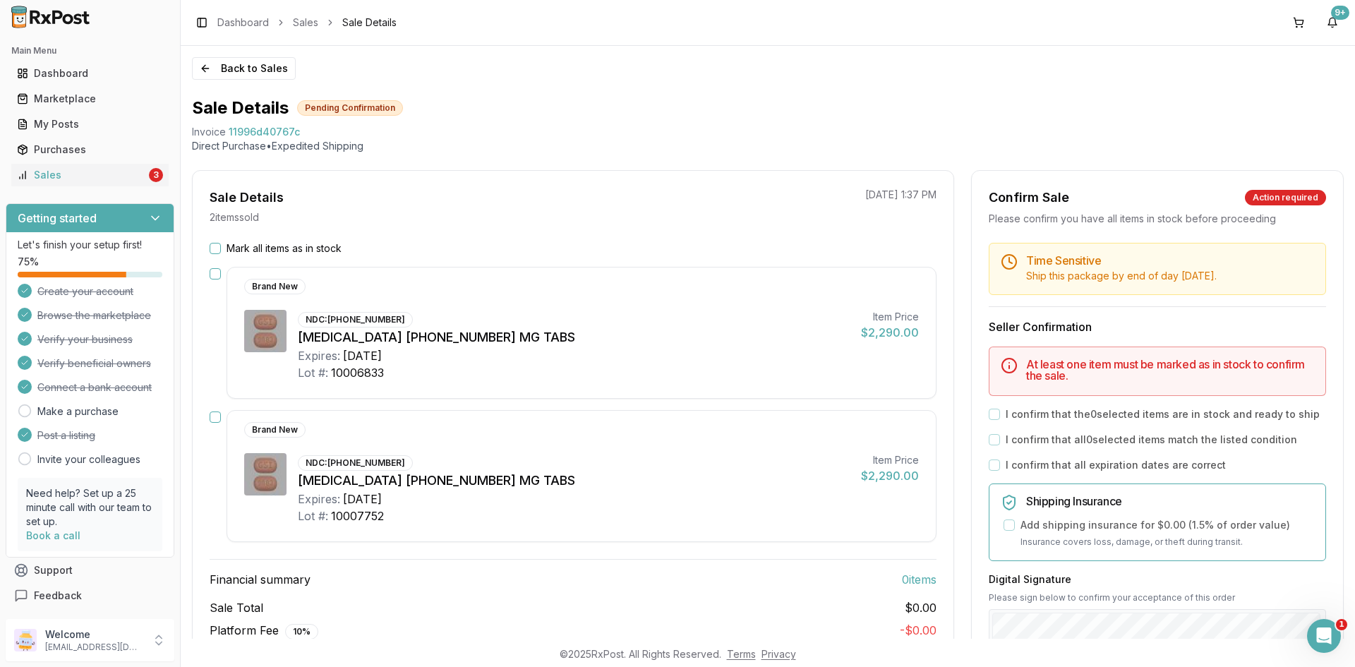
click at [219, 248] on button "Mark all items as in stock" at bounding box center [215, 248] width 11 height 11
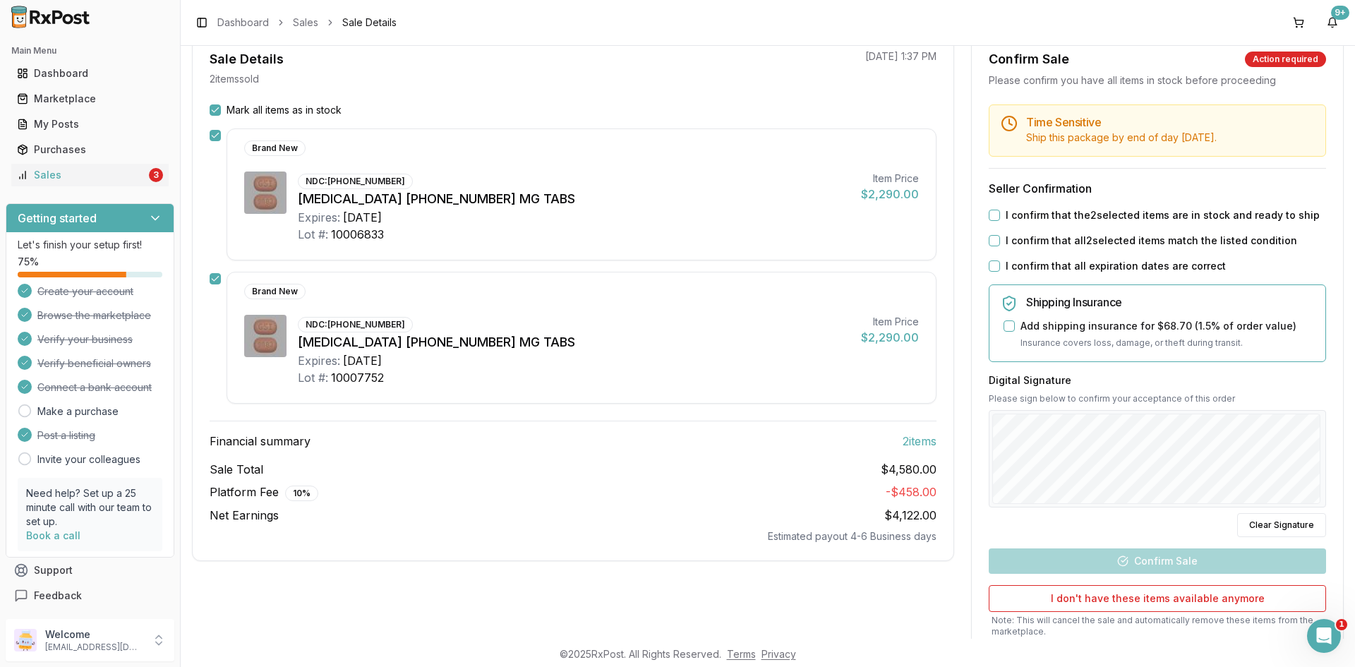
scroll to position [141, 0]
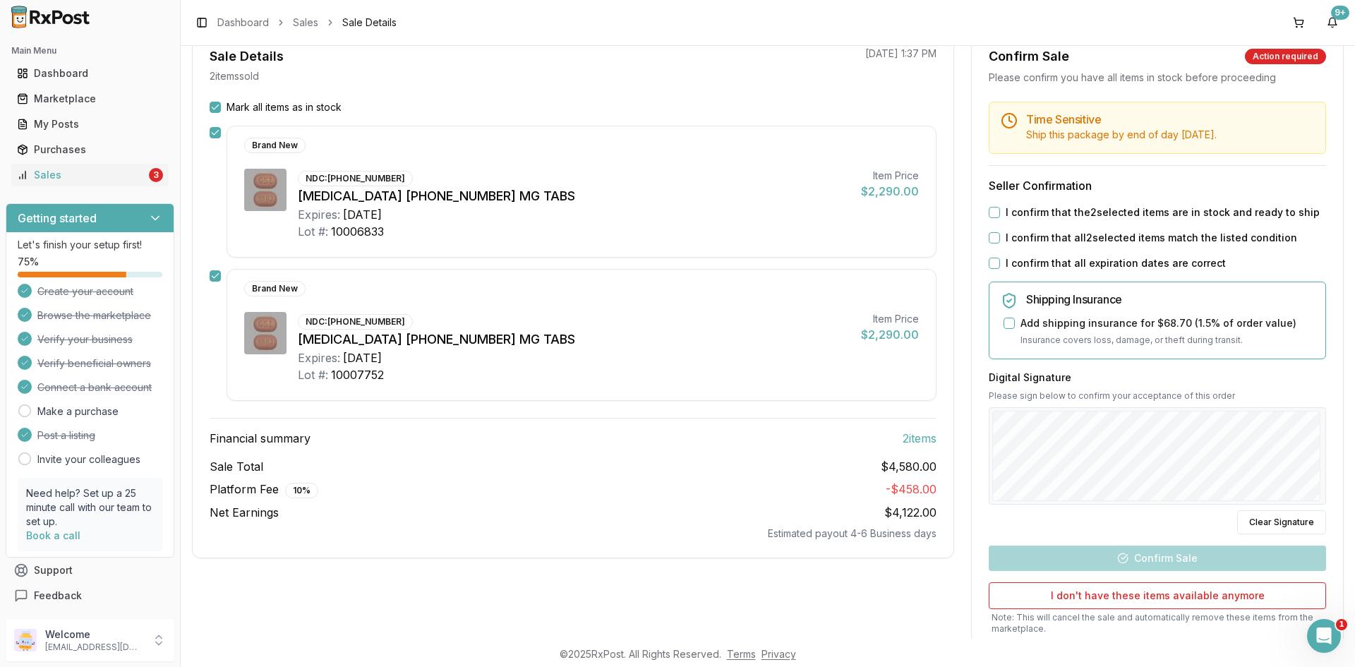
click at [989, 210] on button "I confirm that the 2 selected items are in stock and ready to ship" at bounding box center [994, 212] width 11 height 11
click at [991, 236] on button "I confirm that all 2 selected items match the listed condition" at bounding box center [994, 237] width 11 height 11
click at [994, 265] on button "I confirm that all expiration dates are correct" at bounding box center [994, 263] width 11 height 11
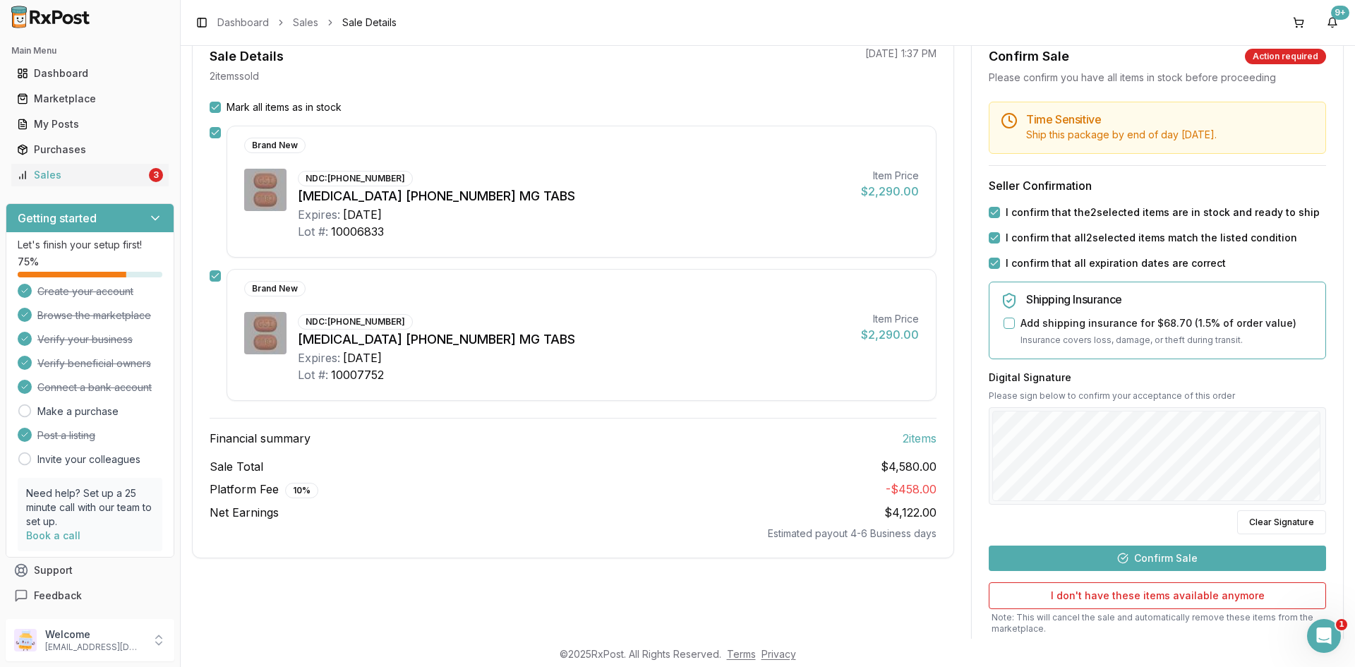
click at [1202, 553] on button "Confirm Sale" at bounding box center [1157, 557] width 337 height 25
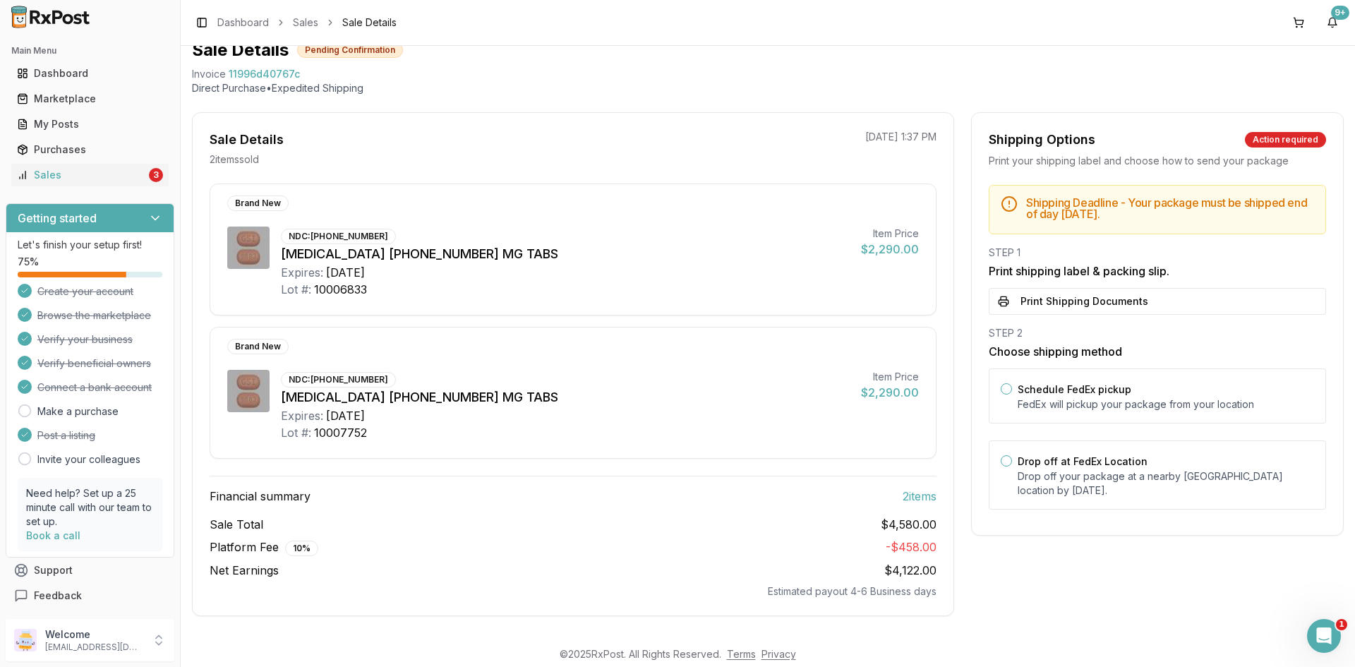
scroll to position [58, 0]
click at [1139, 296] on button "Print Shipping Documents" at bounding box center [1157, 301] width 337 height 27
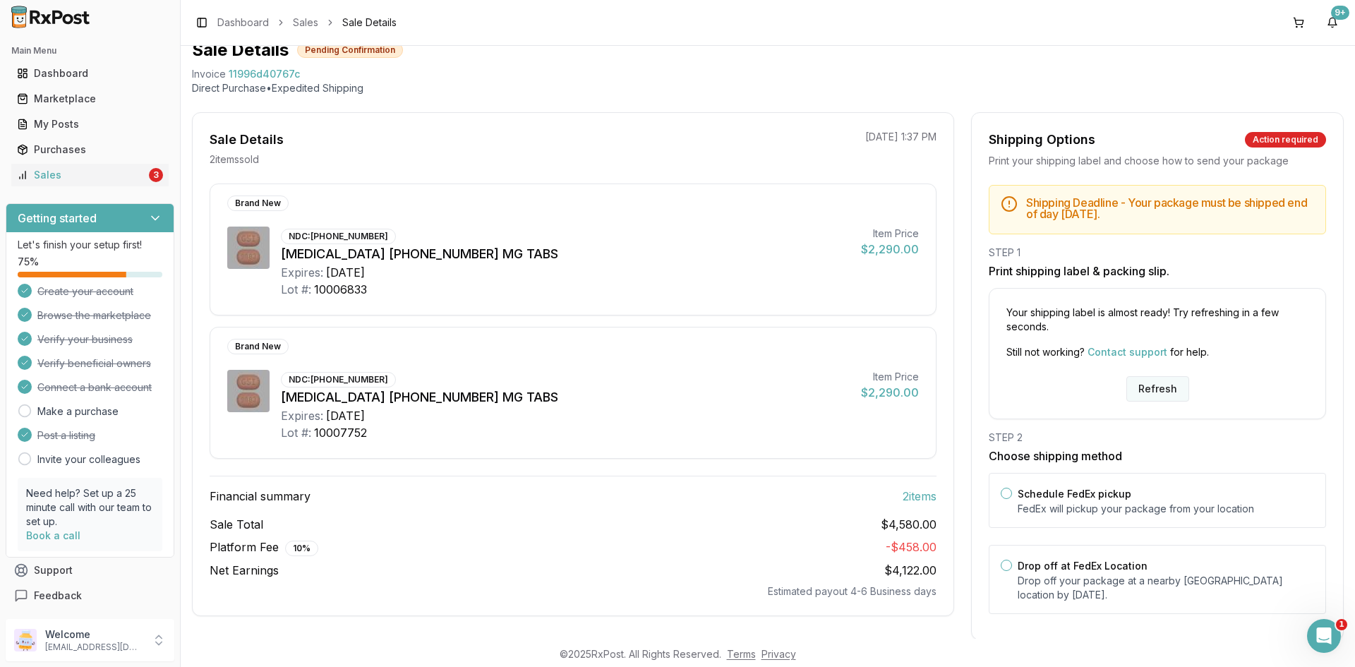
click at [1164, 387] on button "Refresh" at bounding box center [1157, 388] width 63 height 25
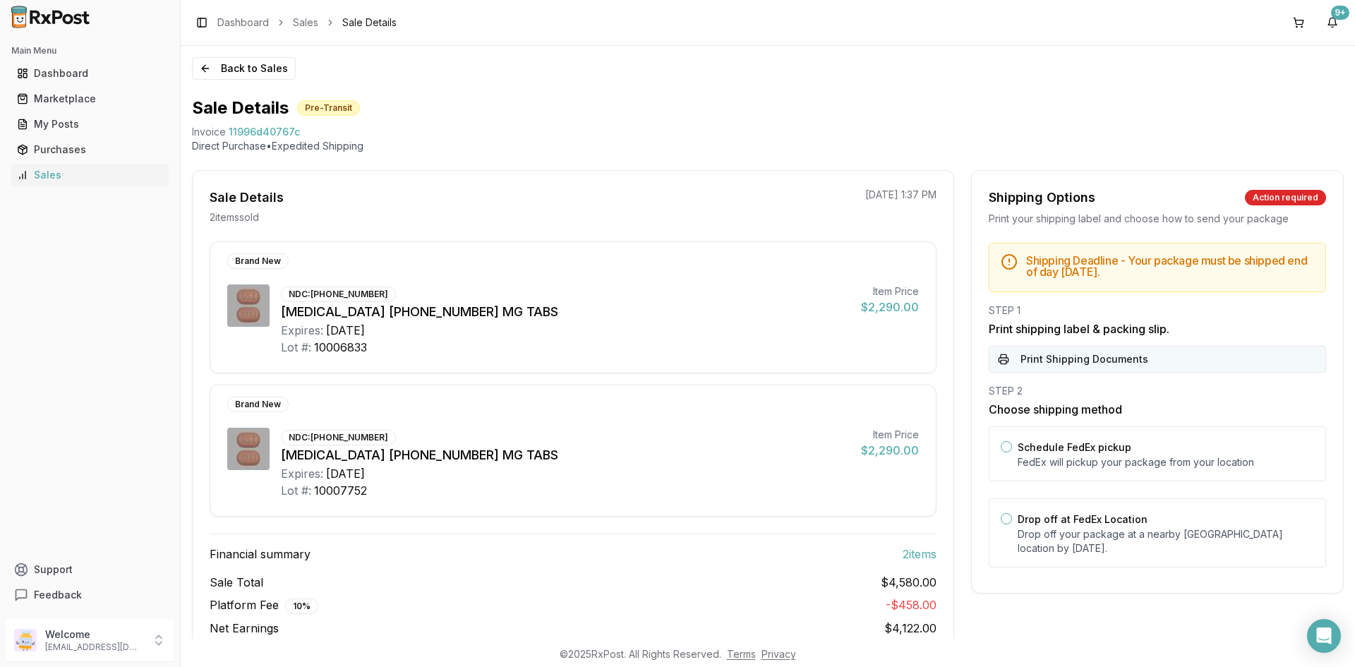
click at [1117, 356] on button "Print Shipping Documents" at bounding box center [1157, 359] width 337 height 27
